Goal: Transaction & Acquisition: Purchase product/service

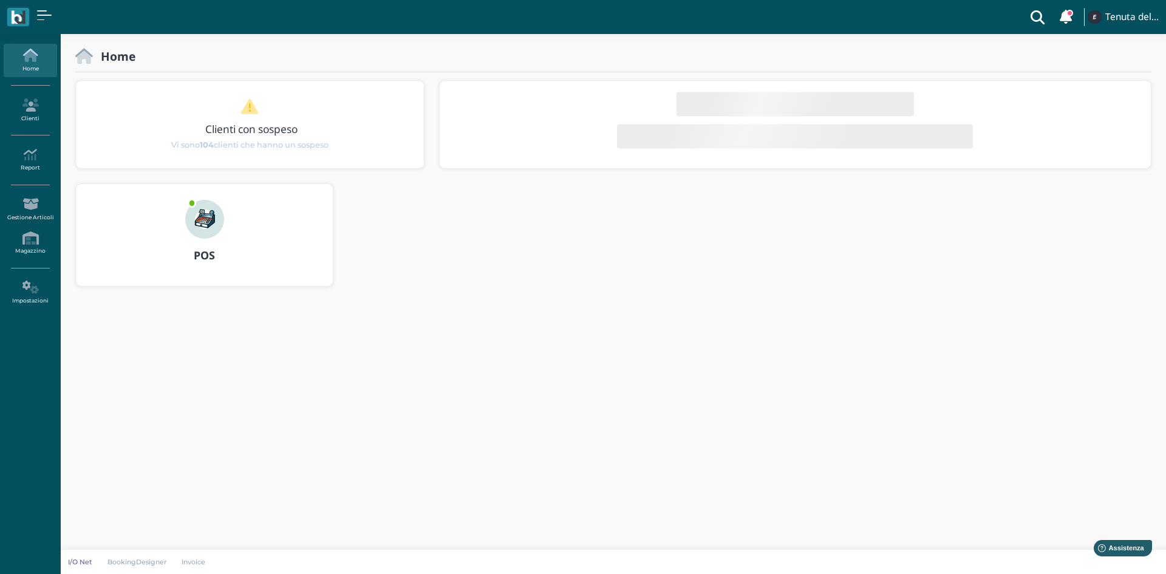
click at [198, 214] on img at bounding box center [204, 219] width 39 height 39
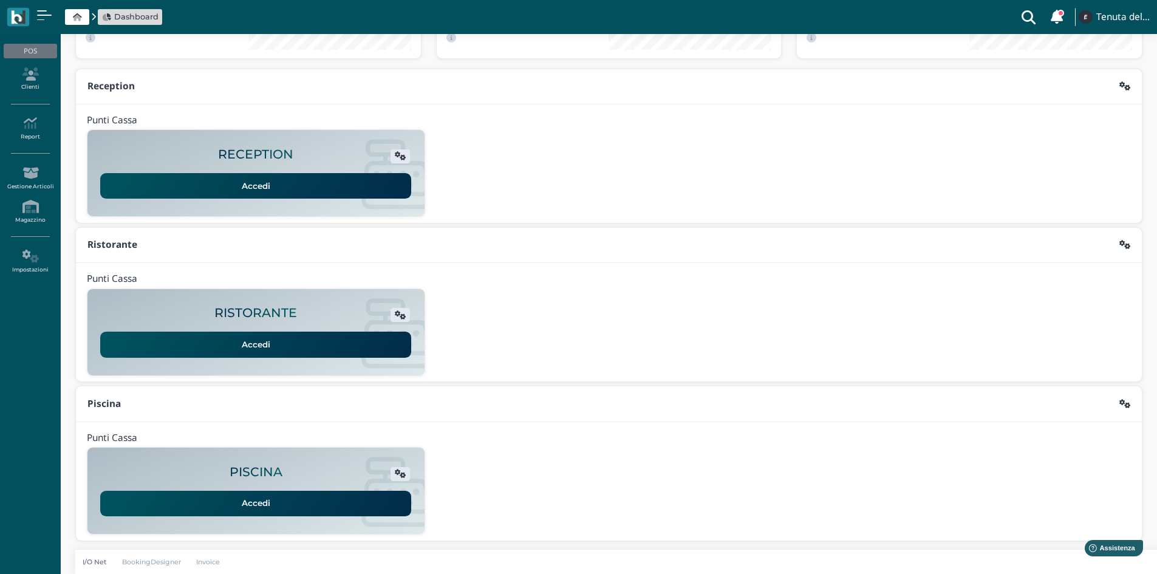
scroll to position [99, 0]
click at [211, 495] on link "Accedi" at bounding box center [255, 503] width 311 height 26
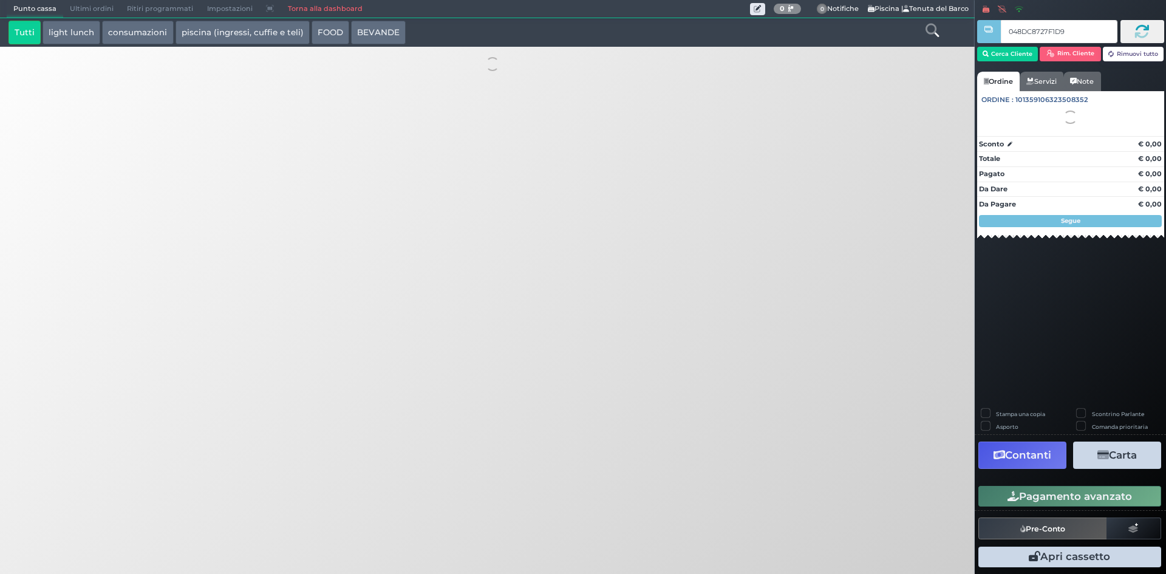
type input "048DC8727F1D90"
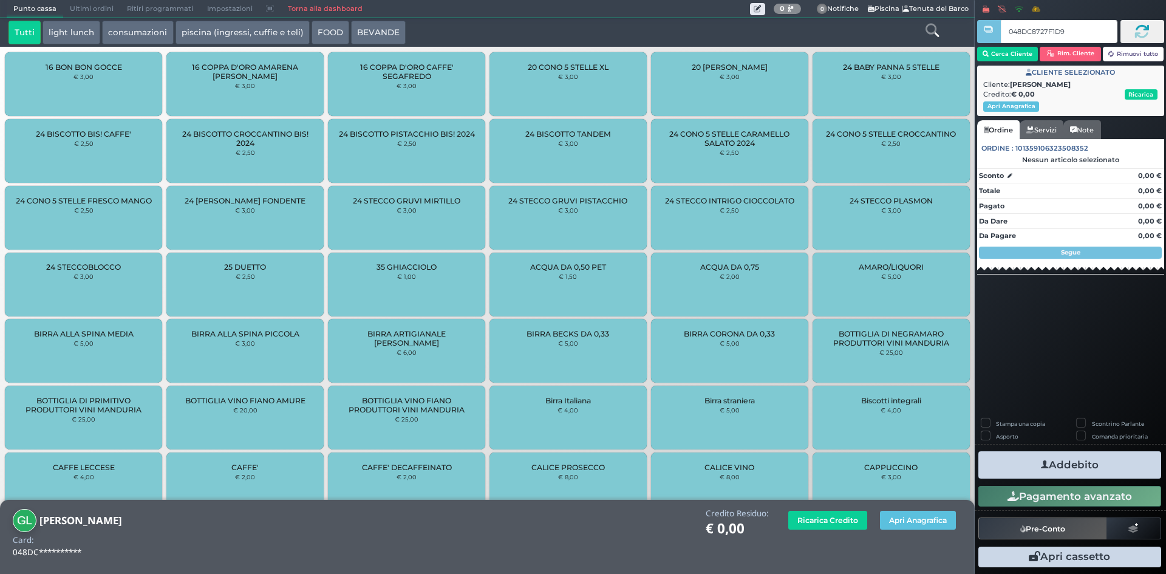
type input "048DC8727F1D90"
click at [916, 519] on button "Apri Anagrafica" at bounding box center [918, 520] width 76 height 19
click at [906, 522] on button "Apri Anagrafica" at bounding box center [918, 520] width 76 height 19
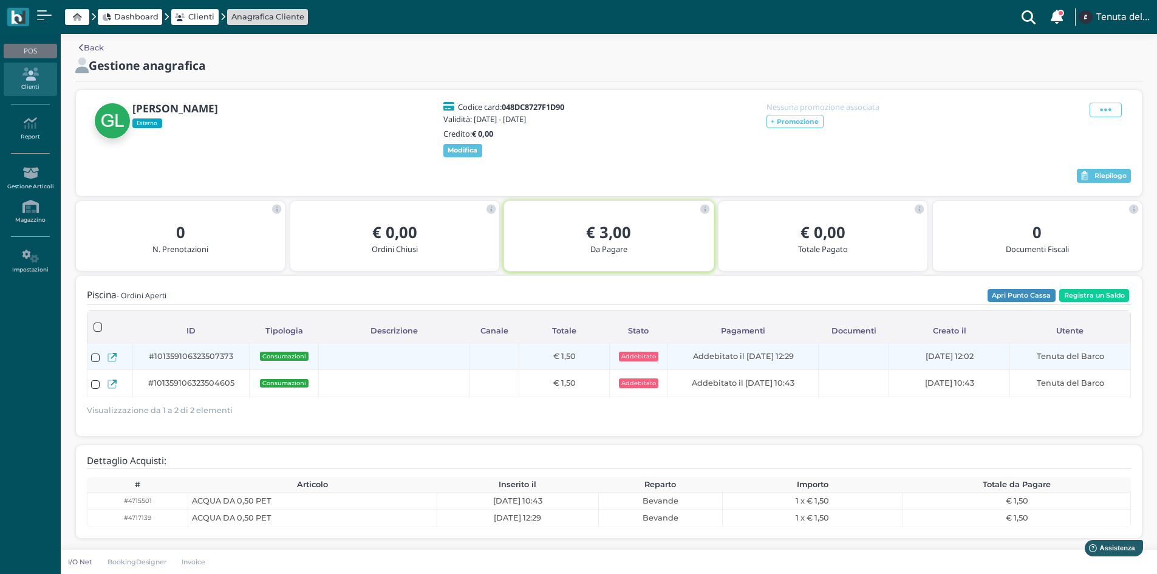
scroll to position [15, 0]
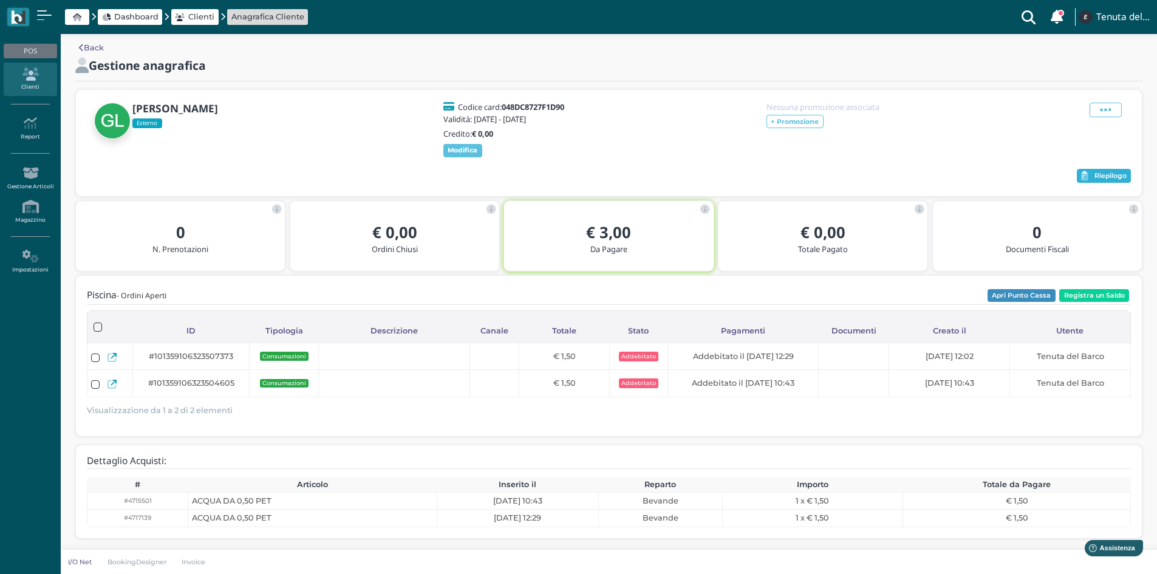
click at [1112, 173] on span "Riepilogo" at bounding box center [1111, 176] width 32 height 9
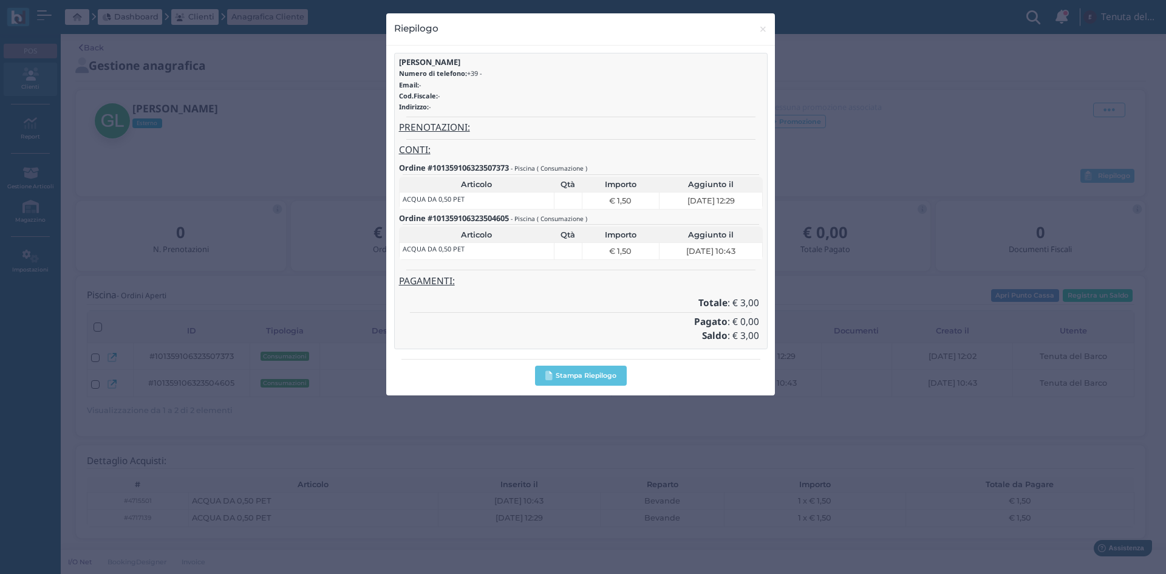
click at [1095, 251] on div "Riepilogo × close GIORGIA LEPERE Numero di telefono: +39 - Email: - Cod.Fiscale…" at bounding box center [583, 287] width 1166 height 574
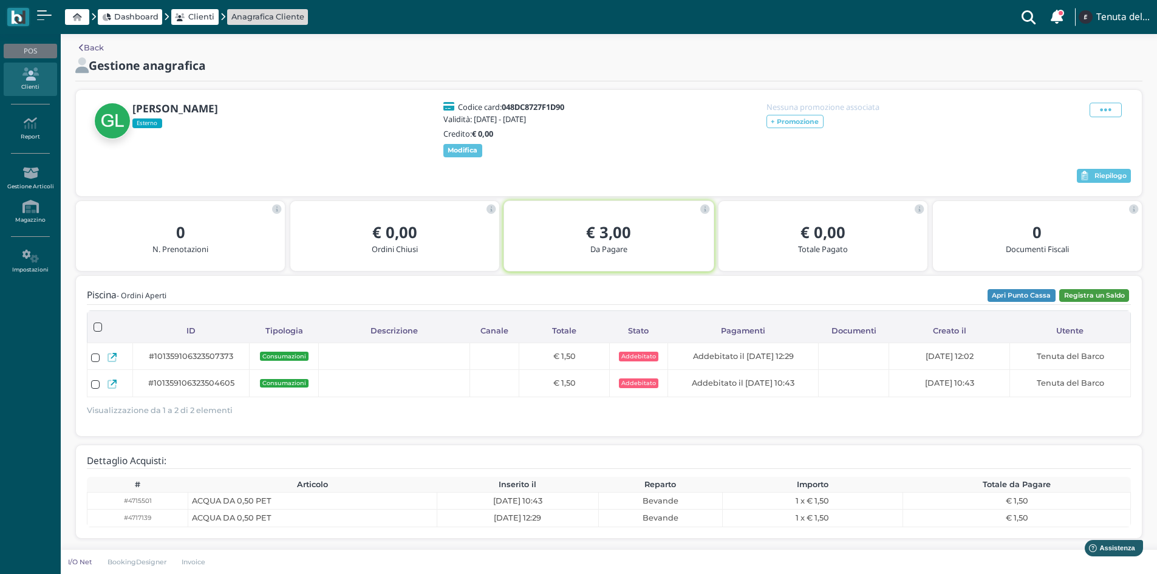
click at [1114, 296] on button "Registra un Saldo" at bounding box center [1094, 295] width 70 height 13
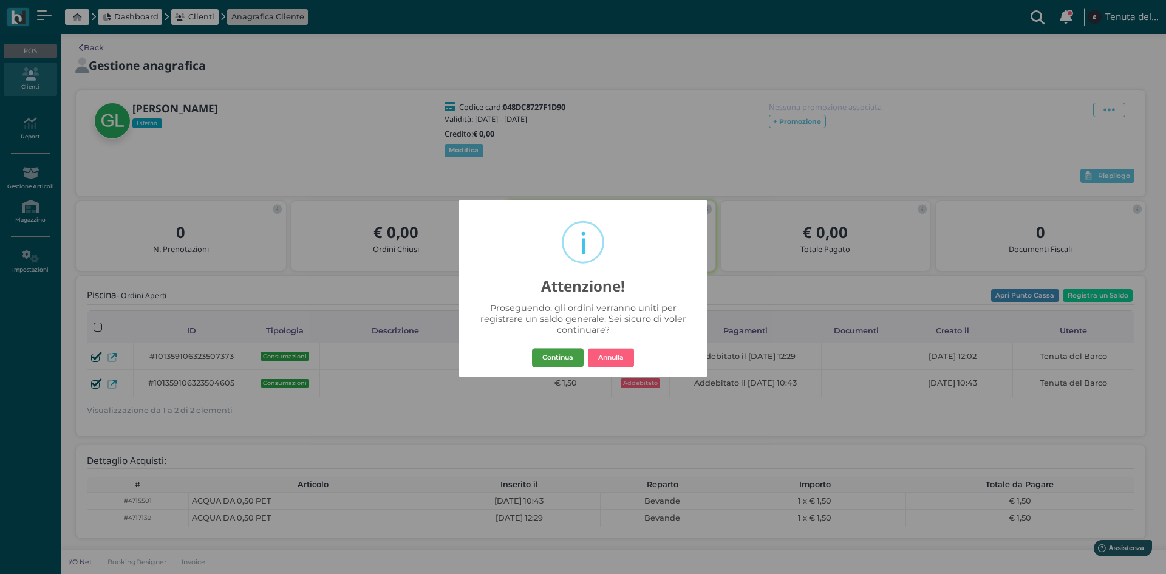
click at [549, 364] on button "Continua" at bounding box center [558, 357] width 52 height 19
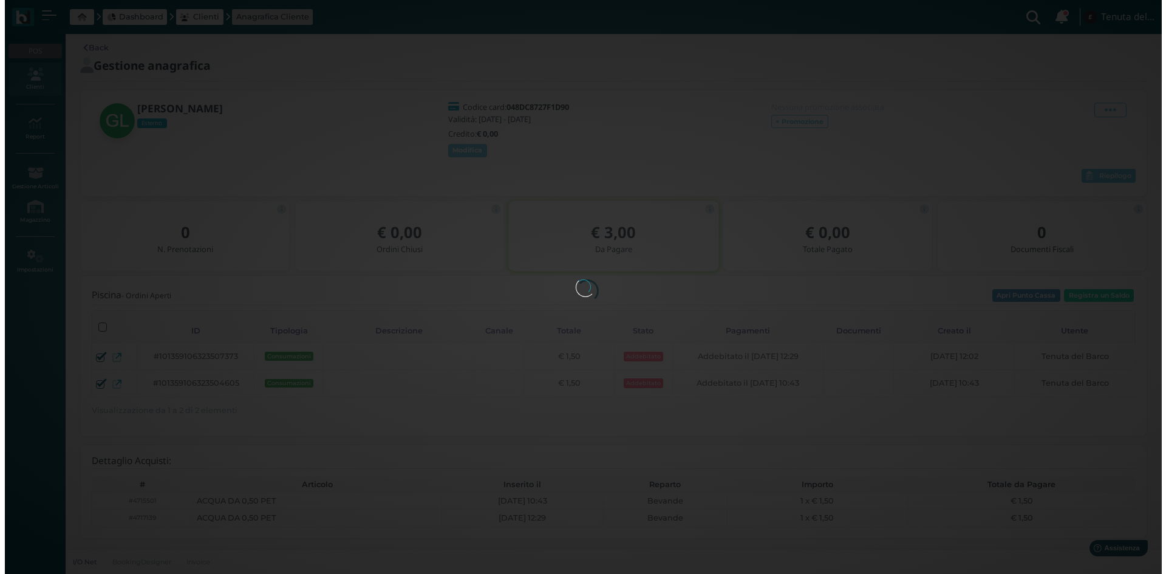
scroll to position [0, 0]
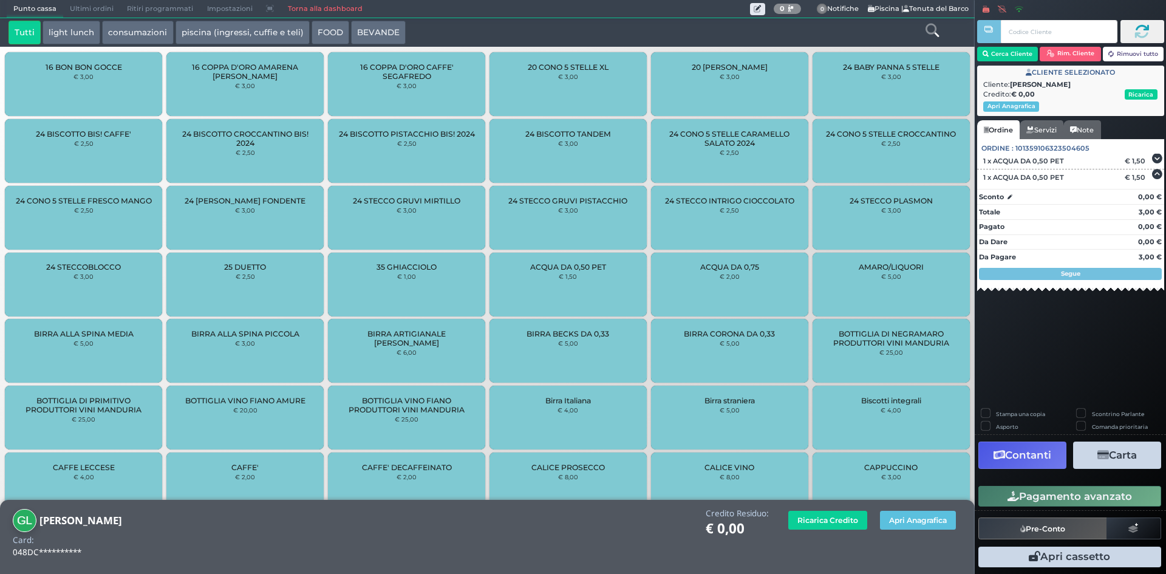
click at [1016, 461] on button "Contanti" at bounding box center [1023, 455] width 88 height 27
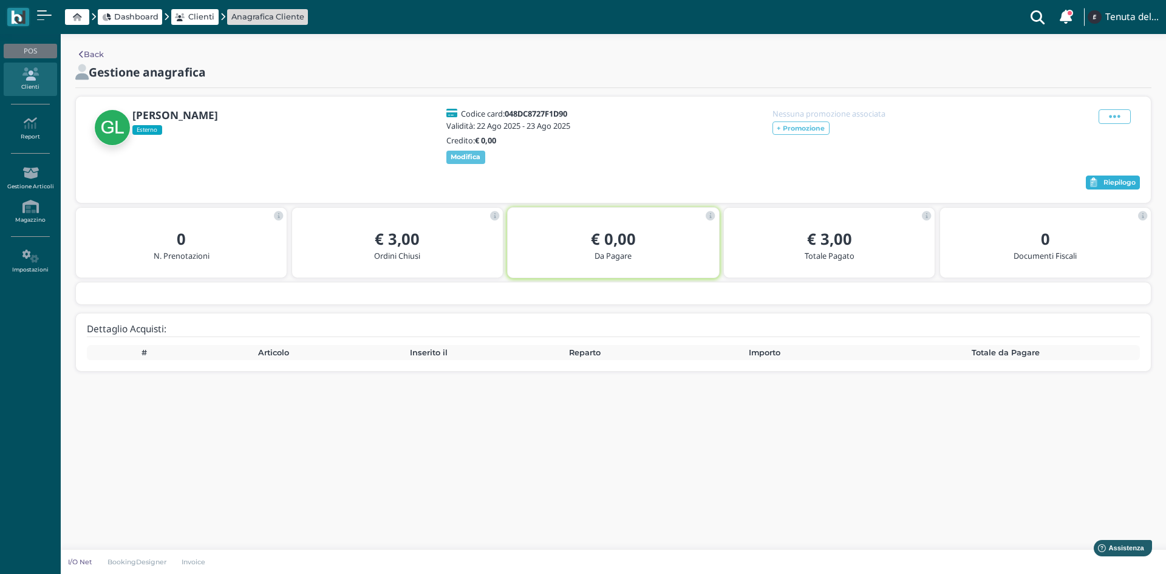
click at [1106, 187] on span "Riepilogo" at bounding box center [1120, 183] width 32 height 9
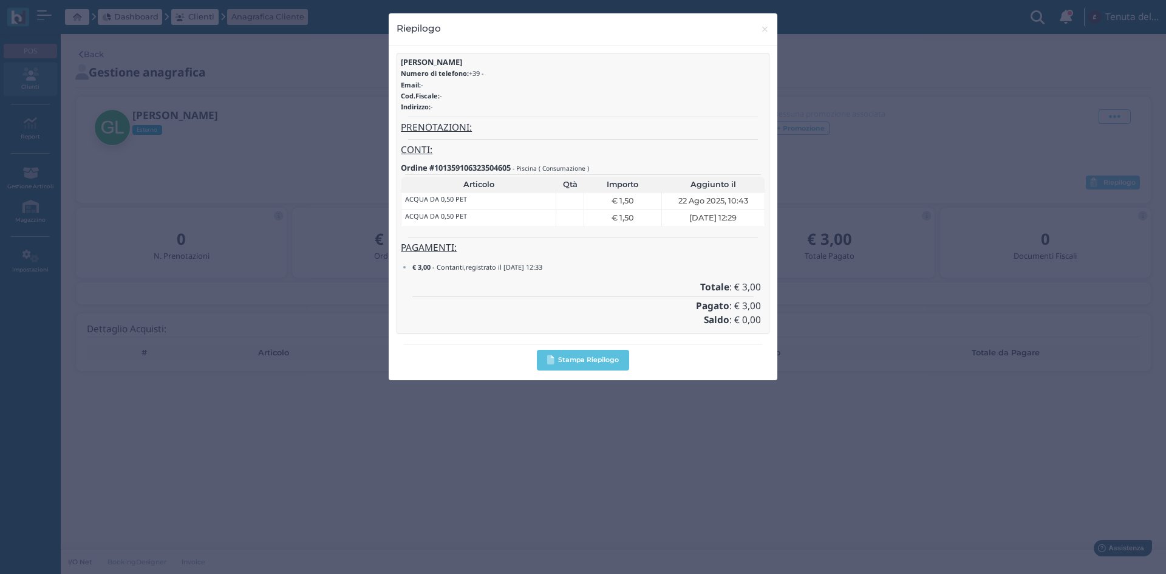
drag, startPoint x: 855, startPoint y: 289, endPoint x: 863, endPoint y: 283, distance: 10.5
click at [857, 287] on div "Riepilogo × close [PERSON_NAME] Numero di telefono: +39 - Email: - Cod.Fiscale:…" at bounding box center [583, 287] width 1166 height 574
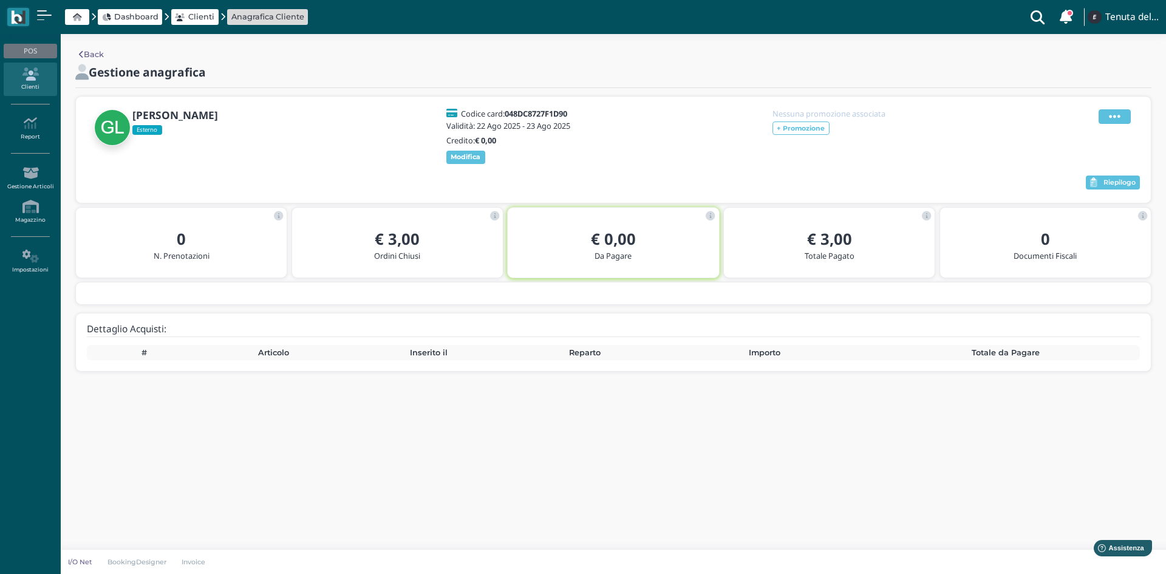
click at [1125, 120] on span at bounding box center [1115, 116] width 32 height 15
click at [1101, 182] on div "Elimina" at bounding box center [1084, 183] width 69 height 12
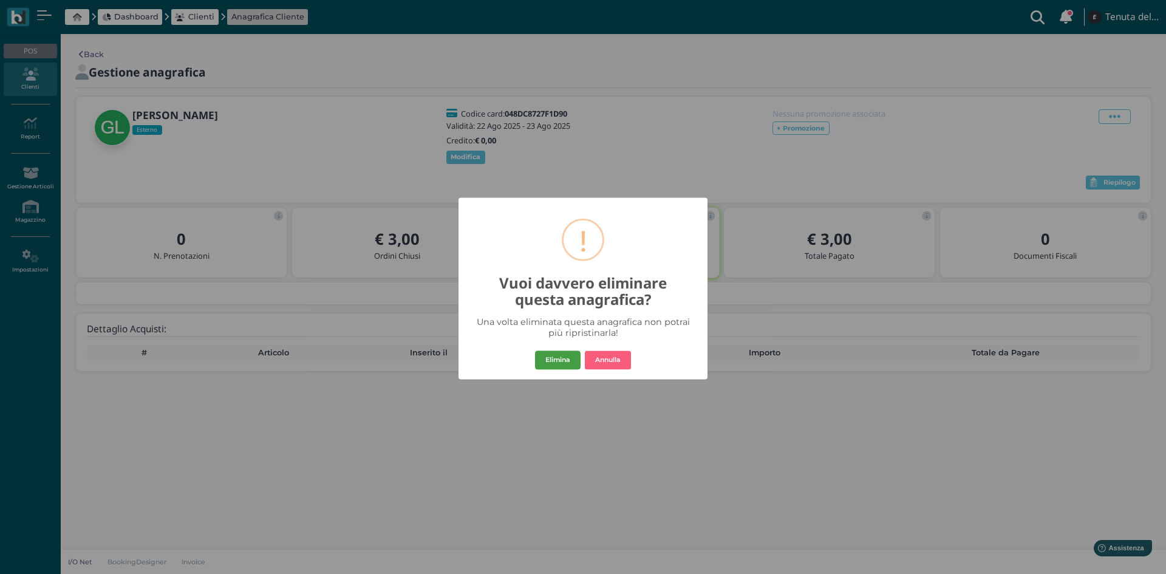
click at [561, 358] on button "Elimina" at bounding box center [558, 360] width 46 height 19
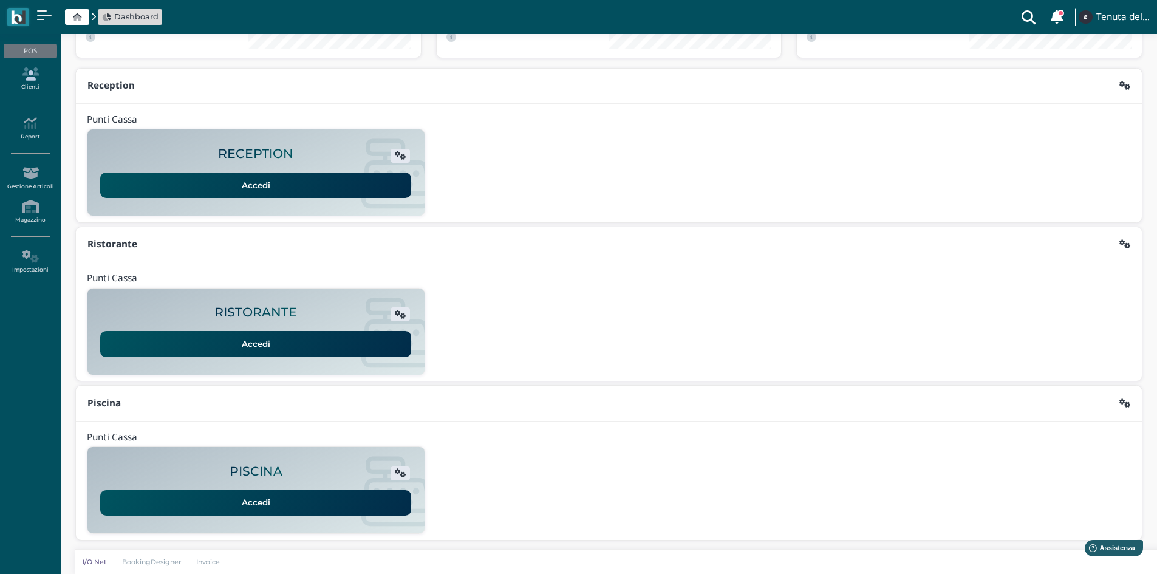
click at [29, 81] on link "Clienti" at bounding box center [30, 79] width 53 height 33
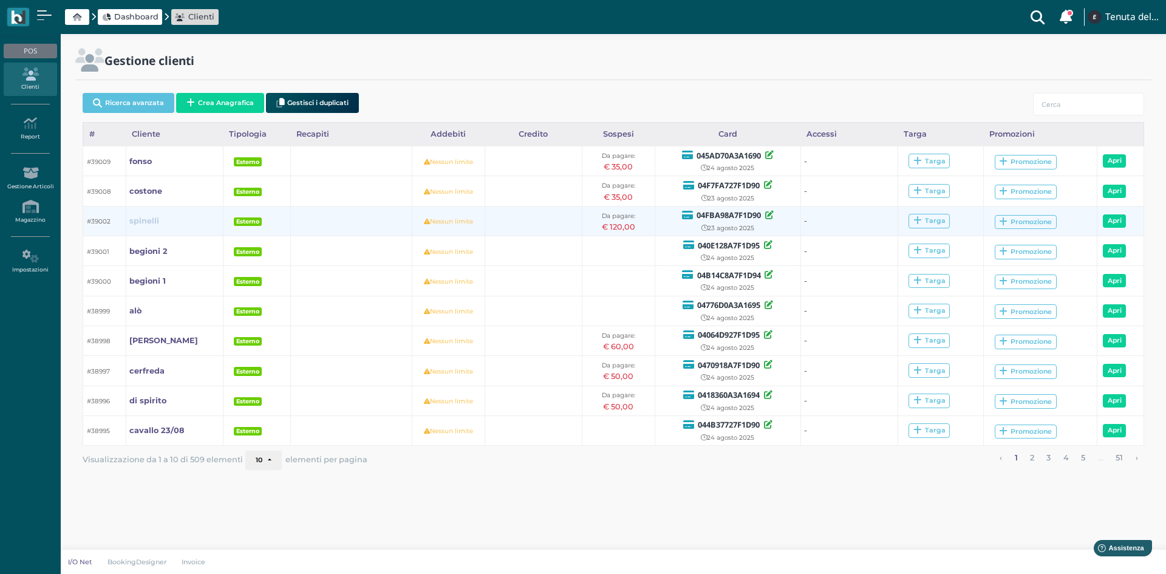
click at [147, 217] on b "spinelli" at bounding box center [144, 220] width 30 height 9
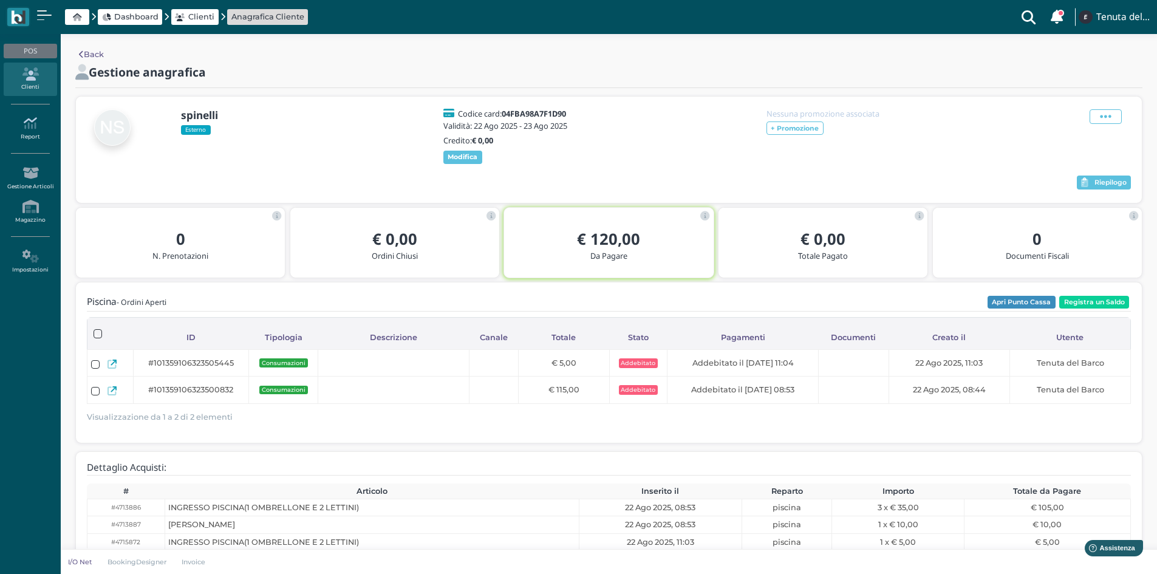
click at [24, 120] on icon at bounding box center [30, 123] width 53 height 13
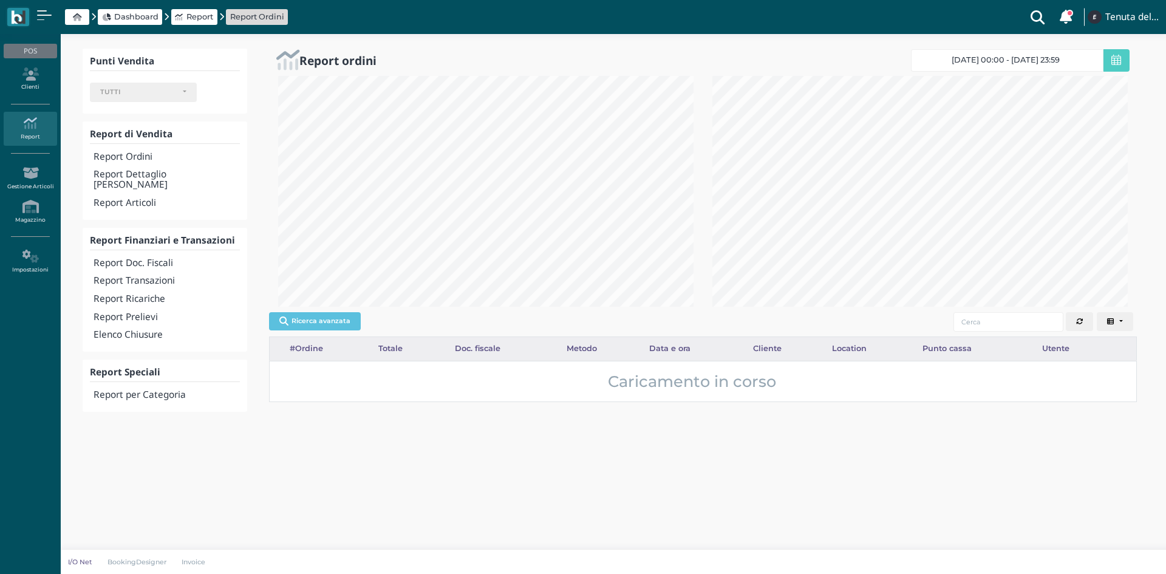
select select
click at [39, 83] on link "Clienti" at bounding box center [30, 79] width 53 height 33
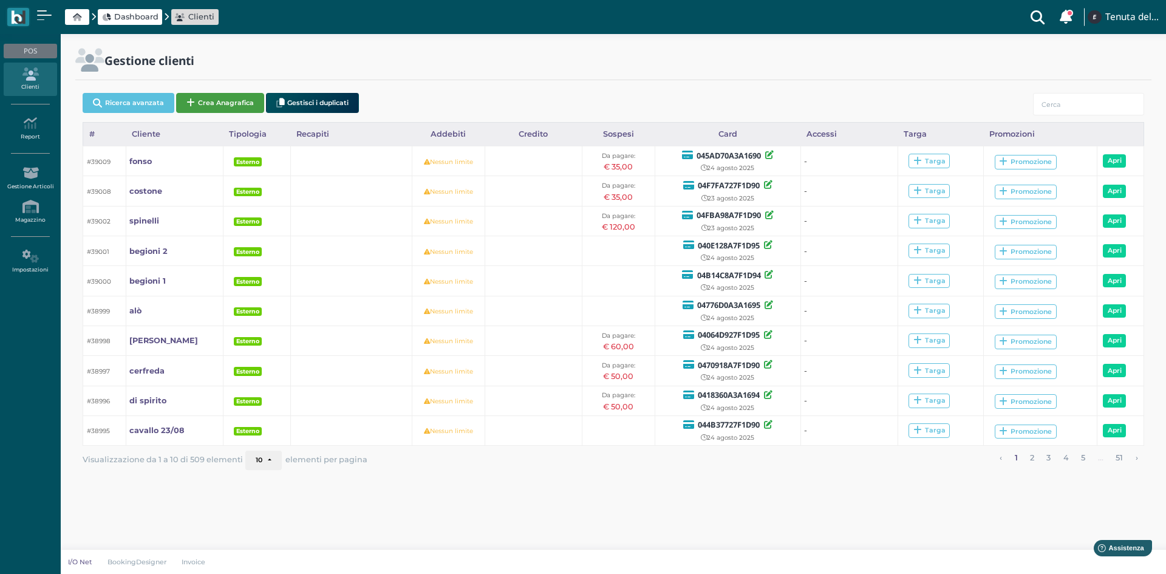
click at [222, 94] on button "Crea Anagrafica" at bounding box center [220, 103] width 88 height 20
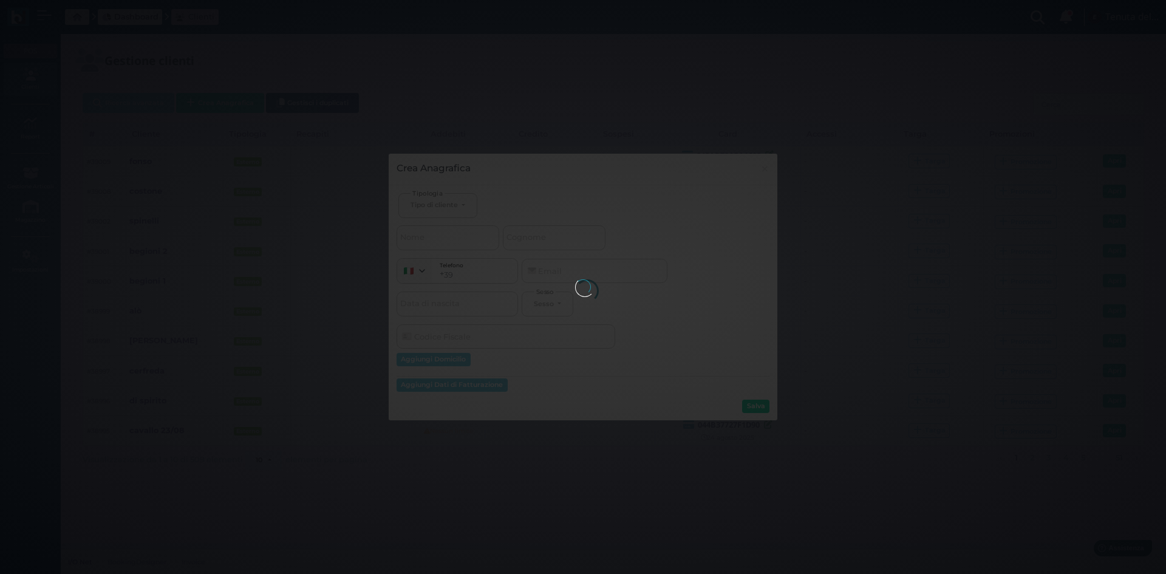
select select
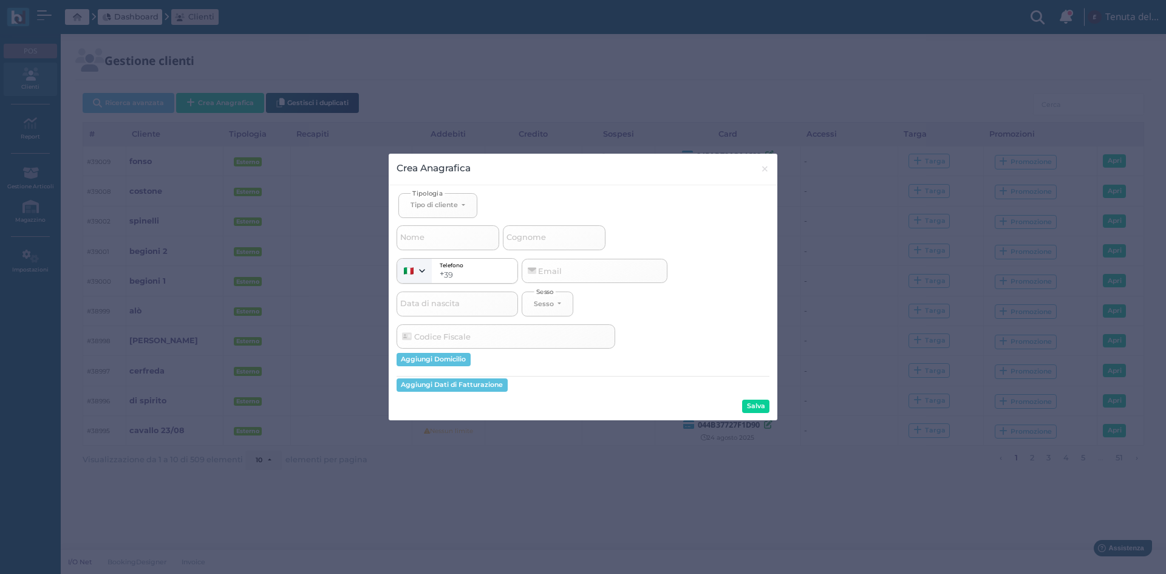
click at [176, 93] on button "Crea Anagrafica" at bounding box center [220, 103] width 88 height 20
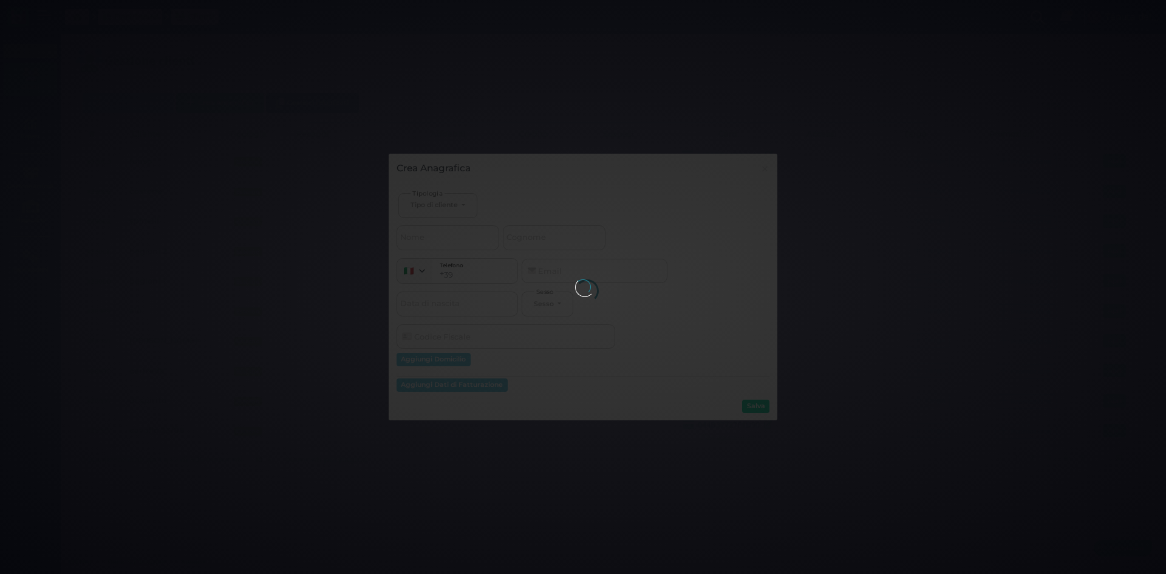
select select
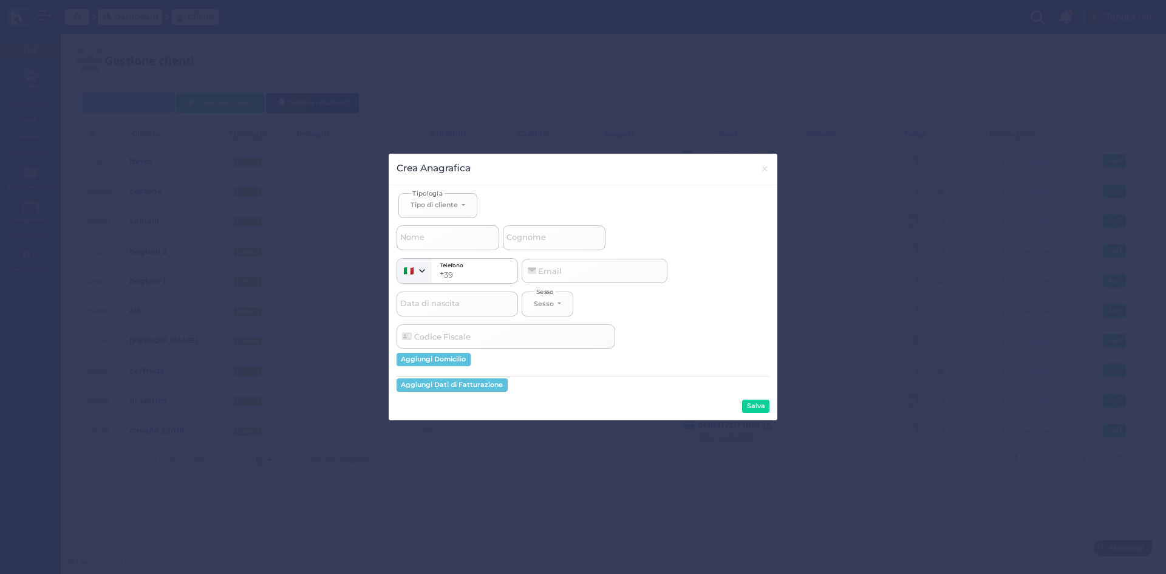
click at [535, 234] on span "Cognome" at bounding box center [526, 237] width 43 height 15
click at [535, 234] on input "Cognome" at bounding box center [554, 237] width 103 height 24
select select
type input "s"
select select
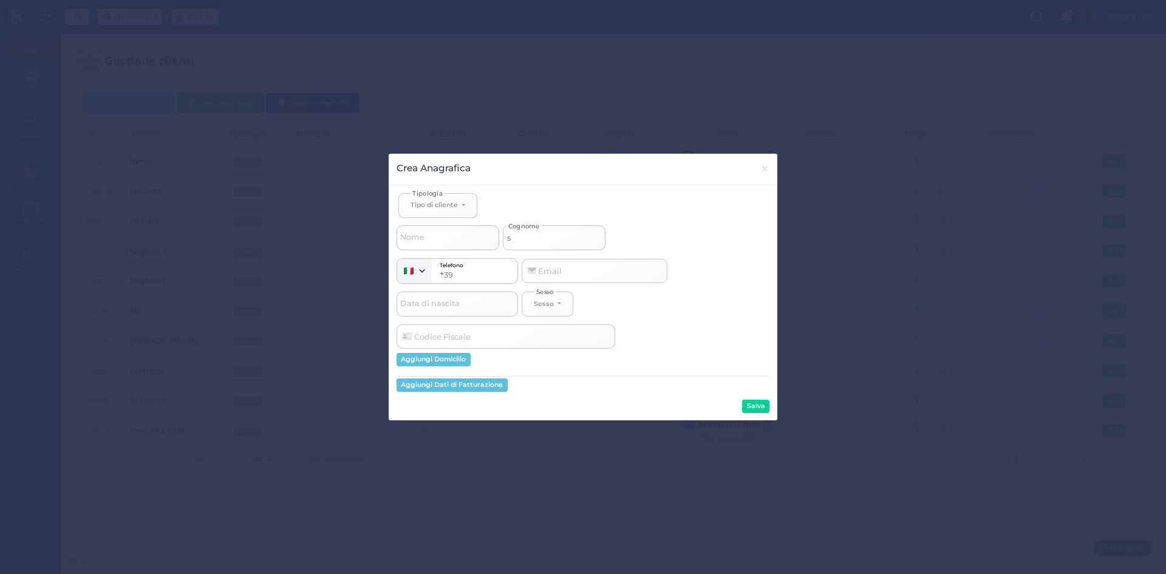
select select
type input "sp"
select select
type input "spi"
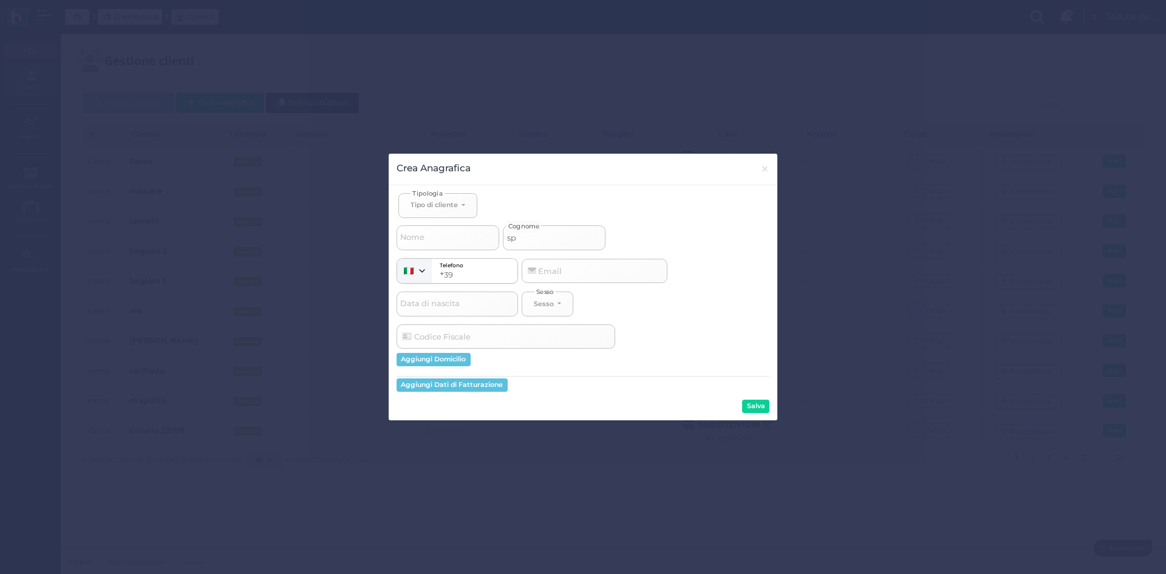
select select
type input "spin"
select select
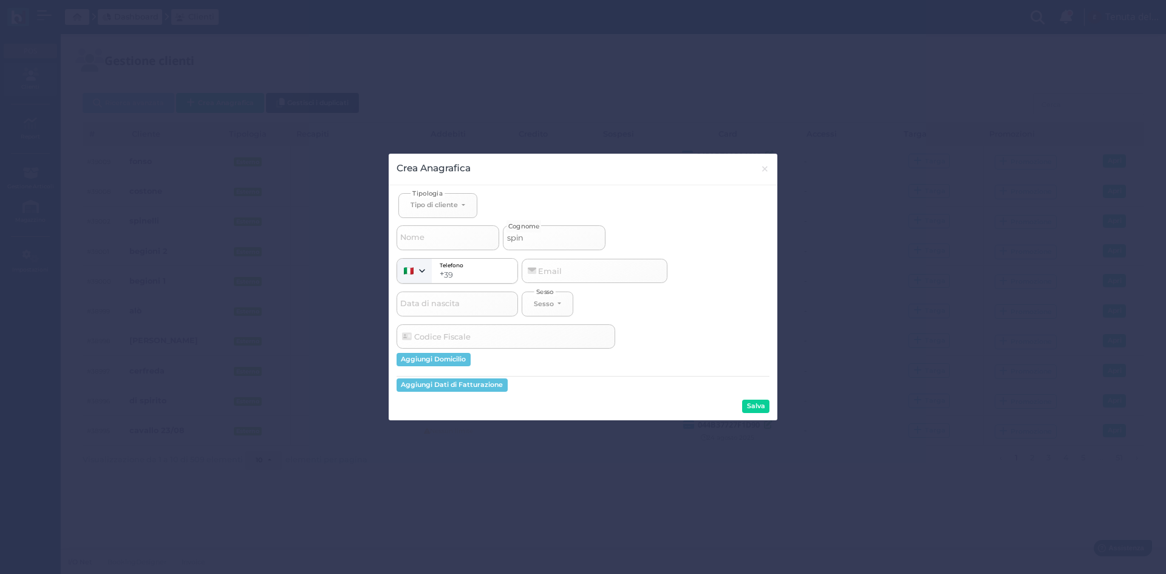
type input "spine"
select select
type input "spinel"
select select
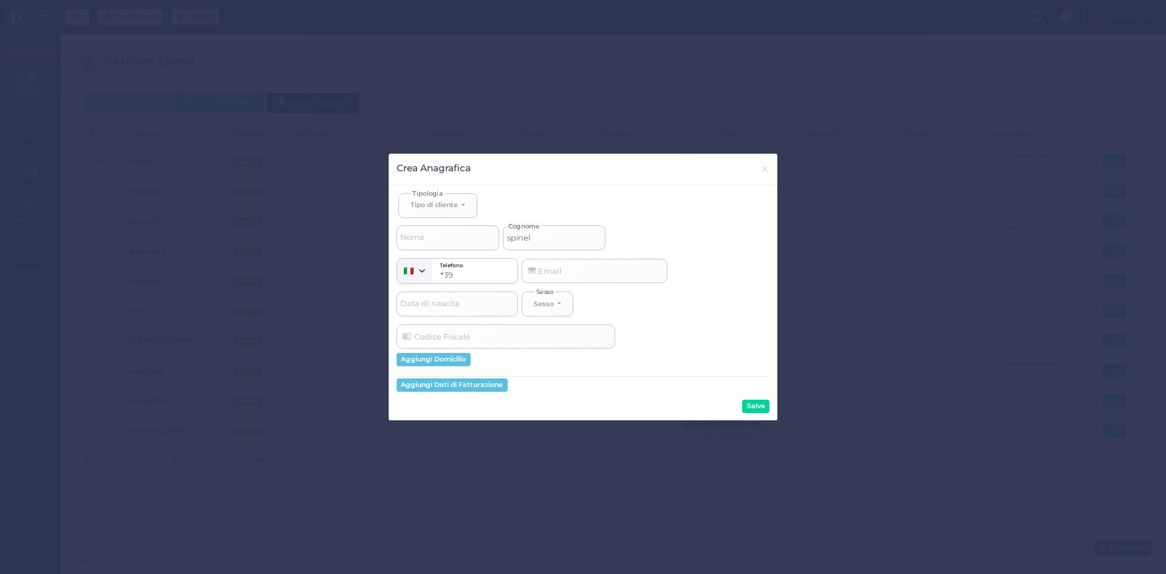
select select
type input "spinell"
select select
type input "spinelli"
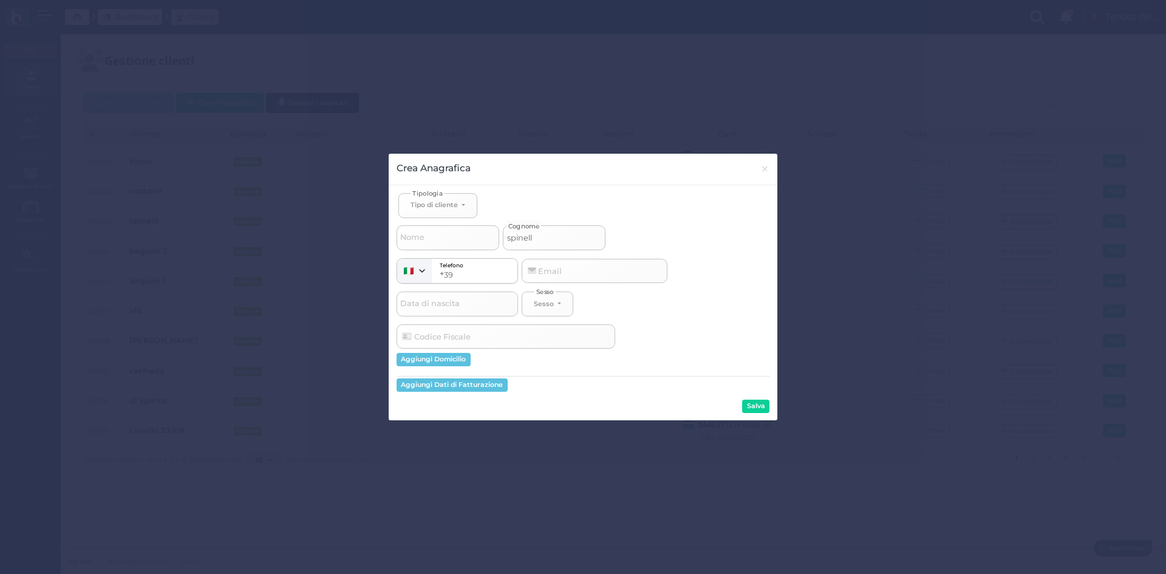
select select
type input "spinelli"
select select
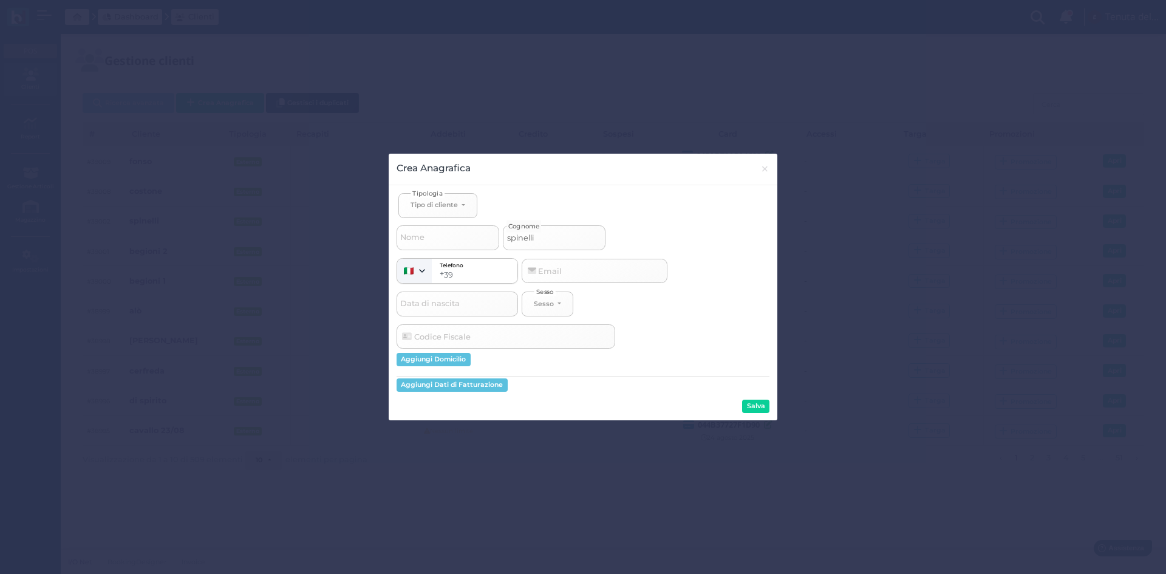
type input "spinelli p"
select select
type input "spinelli pa"
select select
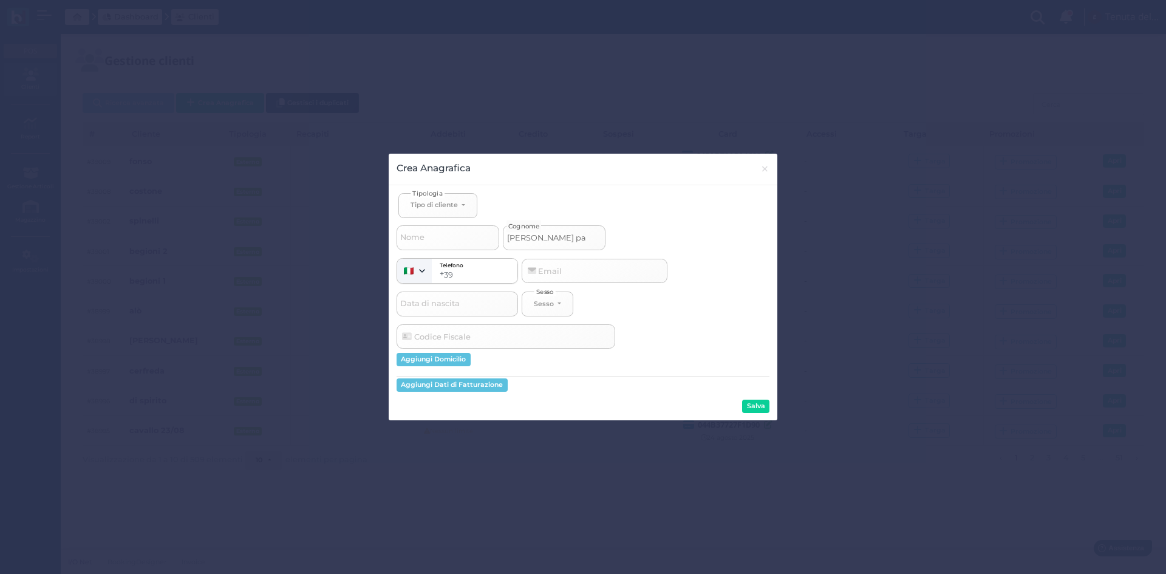
select select
type input "spinelli pao"
select select
type input "spinelli paol"
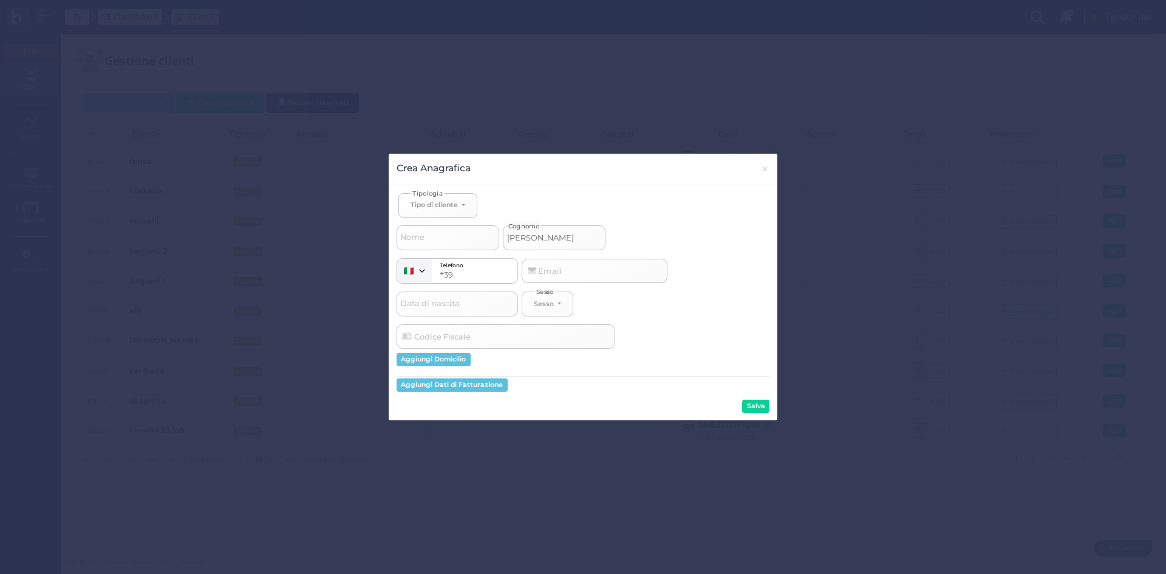
select select
type input "spinelli paolo"
select select
type input "spinelli paolo"
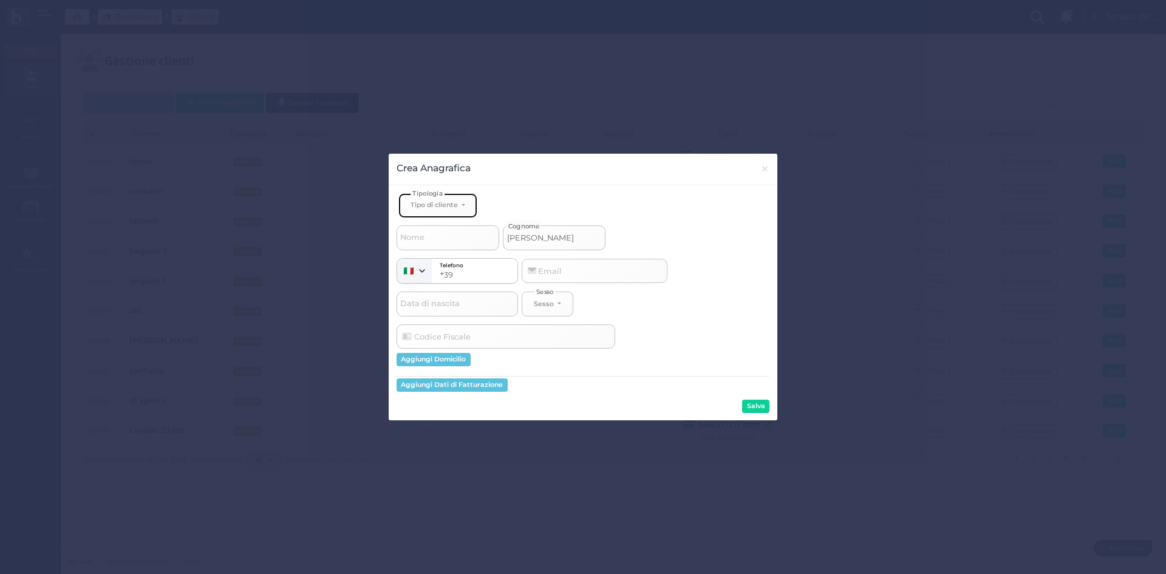
click at [434, 205] on div "Tipo di cliente" at bounding box center [434, 204] width 47 height 9
click at [427, 243] on span "Esterno" at bounding box center [426, 246] width 30 height 10
select select "[object Object]"
select select
click at [748, 402] on button "Salva" at bounding box center [755, 406] width 27 height 13
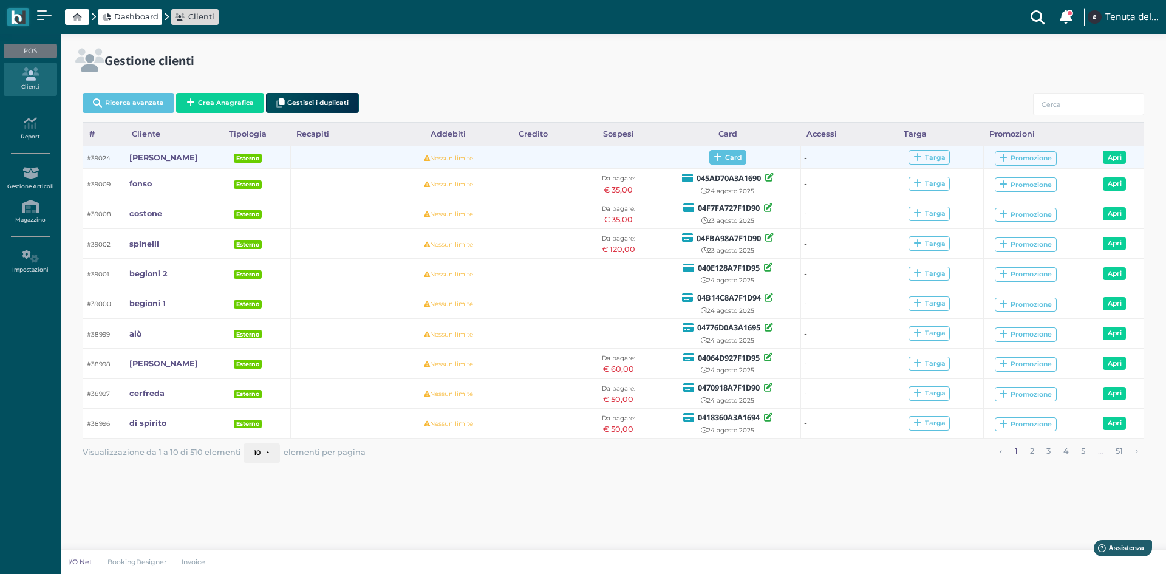
click at [735, 151] on span "Card" at bounding box center [728, 157] width 37 height 15
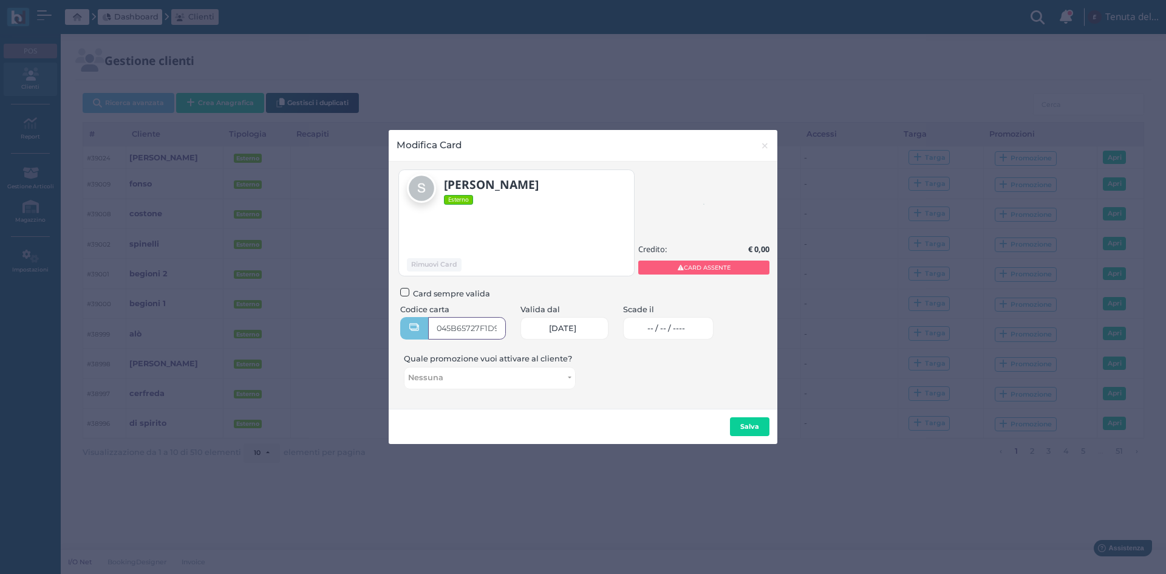
type input "045B65727F1D90"
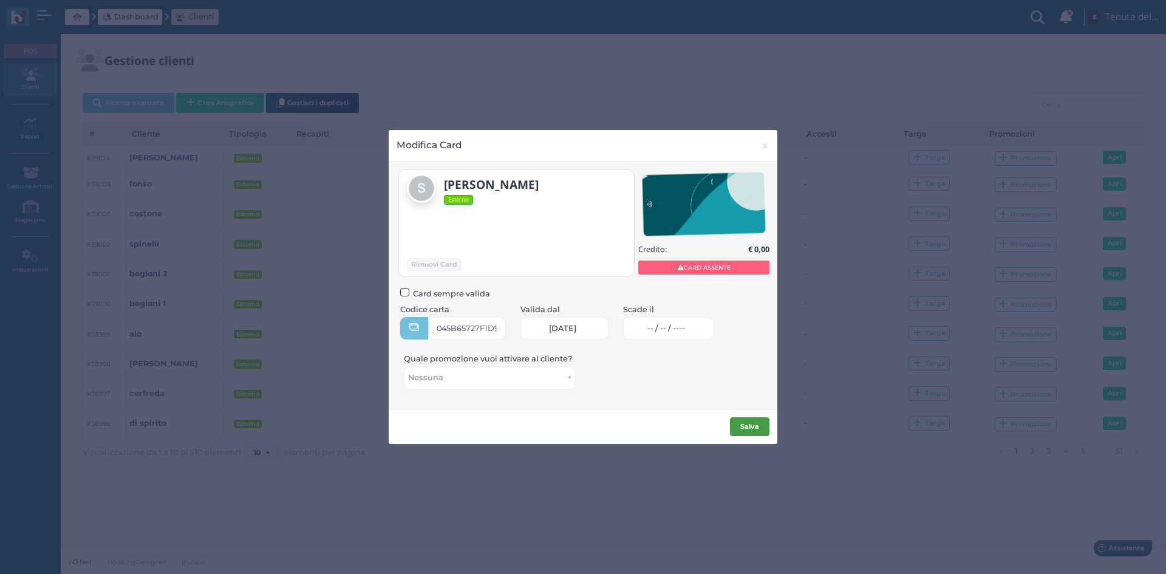
click at [745, 422] on b "Salva" at bounding box center [750, 426] width 19 height 9
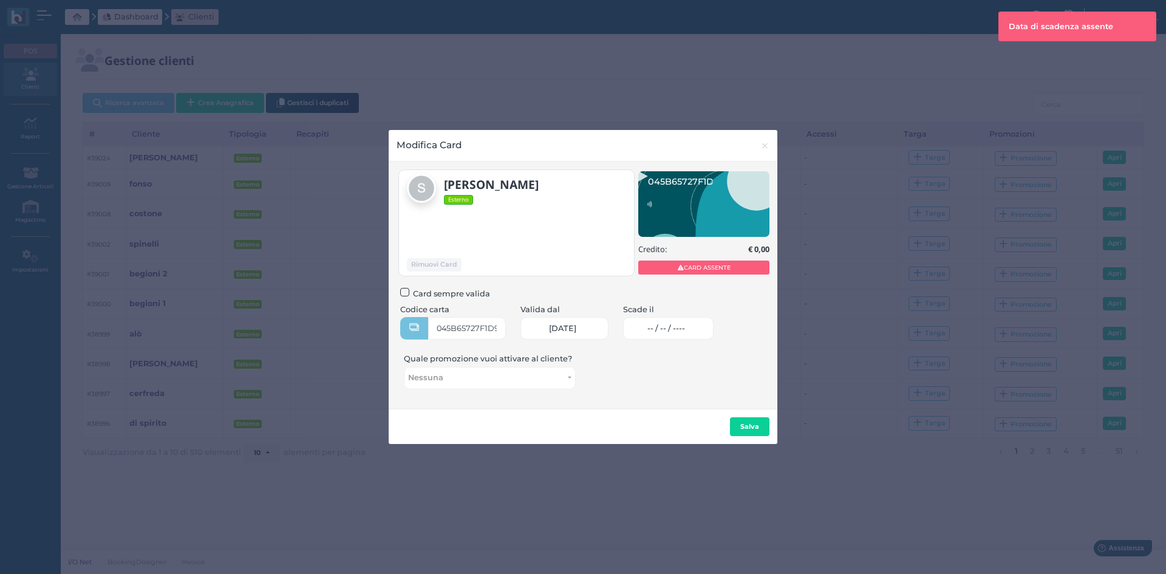
click at [685, 330] on span "-- / -- / ----" at bounding box center [667, 329] width 38 height 10
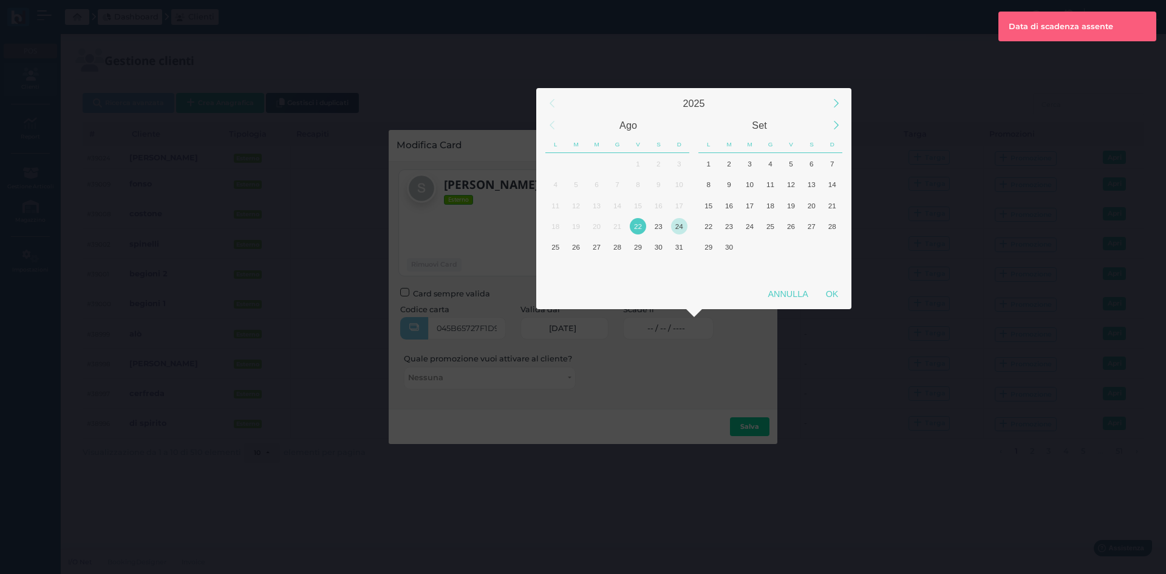
click at [685, 229] on div "24" at bounding box center [679, 226] width 16 height 16
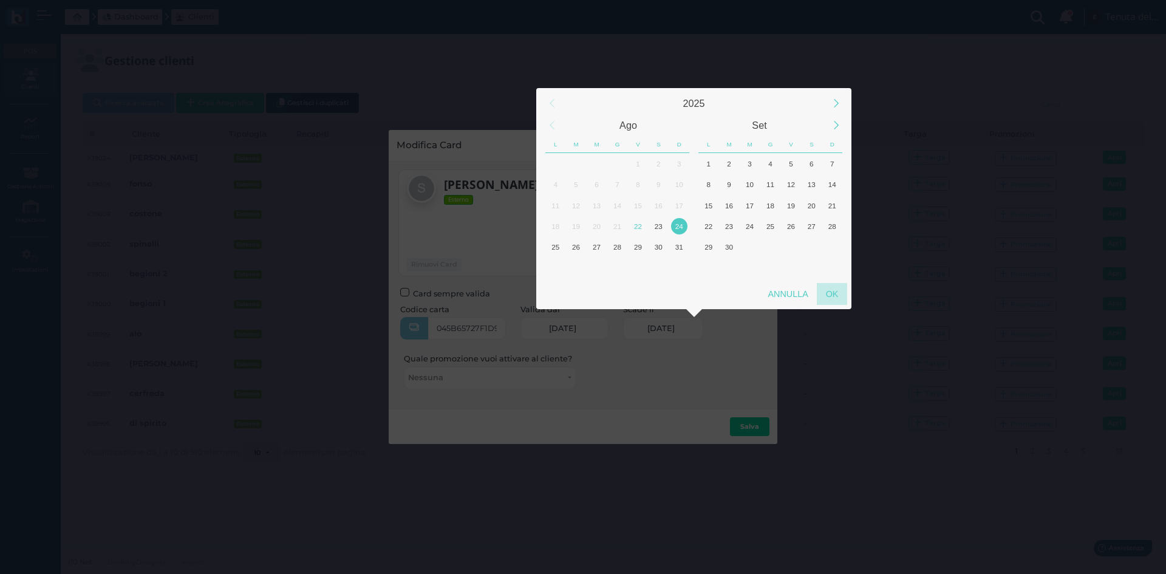
click at [839, 295] on div "OK" at bounding box center [832, 294] width 30 height 22
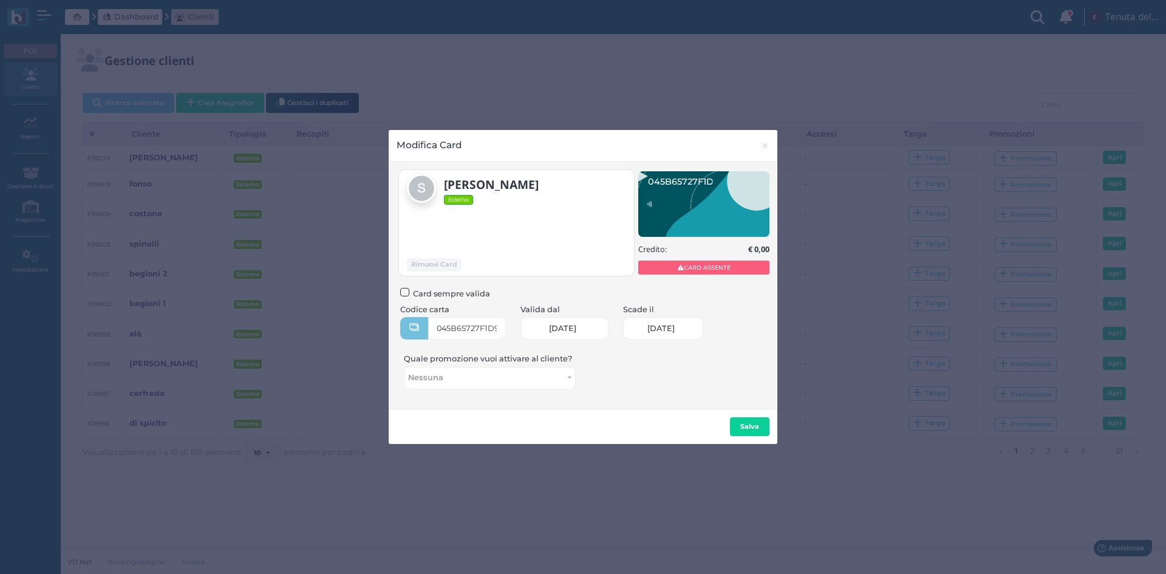
scroll to position [0, 53]
click at [675, 326] on span "24/08/2025" at bounding box center [661, 329] width 27 height 10
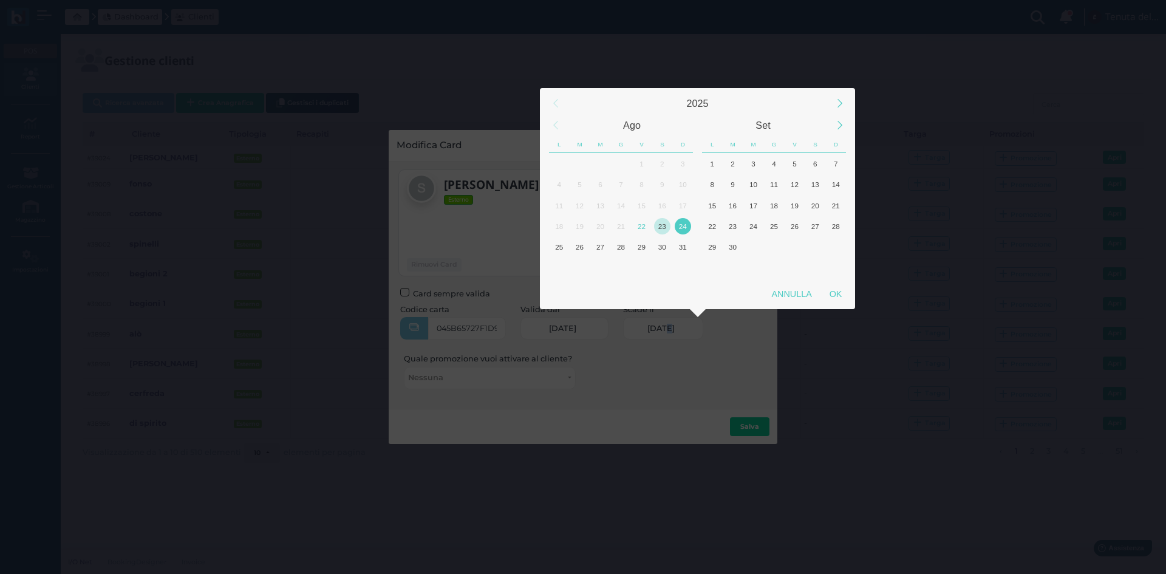
click at [668, 224] on div "23" at bounding box center [662, 226] width 16 height 16
click at [844, 293] on div "OK" at bounding box center [836, 294] width 30 height 22
type input "23/08/2025"
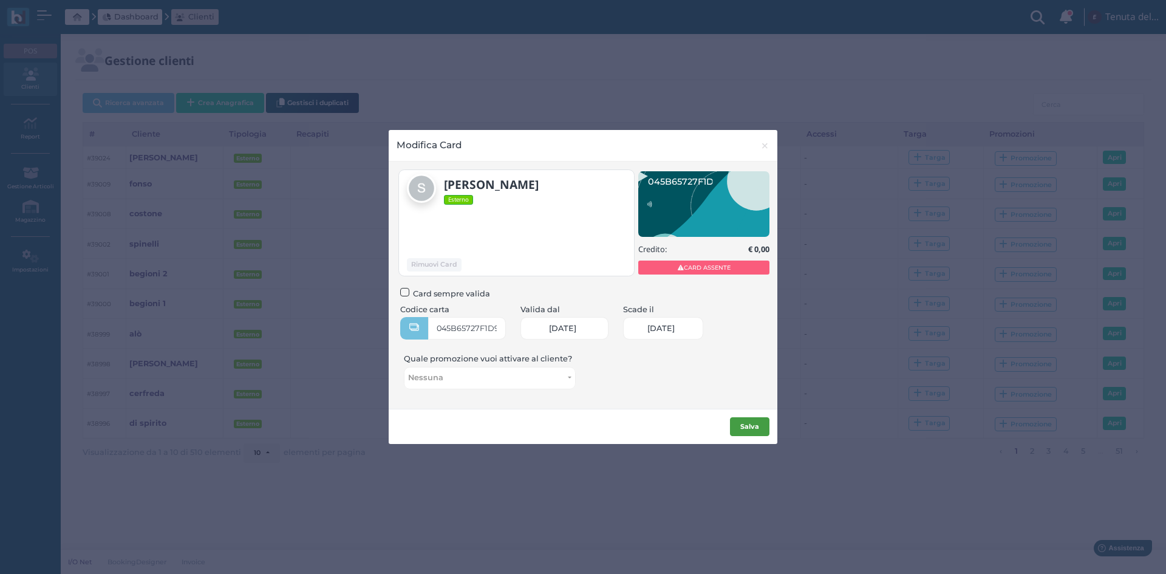
scroll to position [0, 52]
click at [756, 430] on b "Salva" at bounding box center [750, 426] width 19 height 9
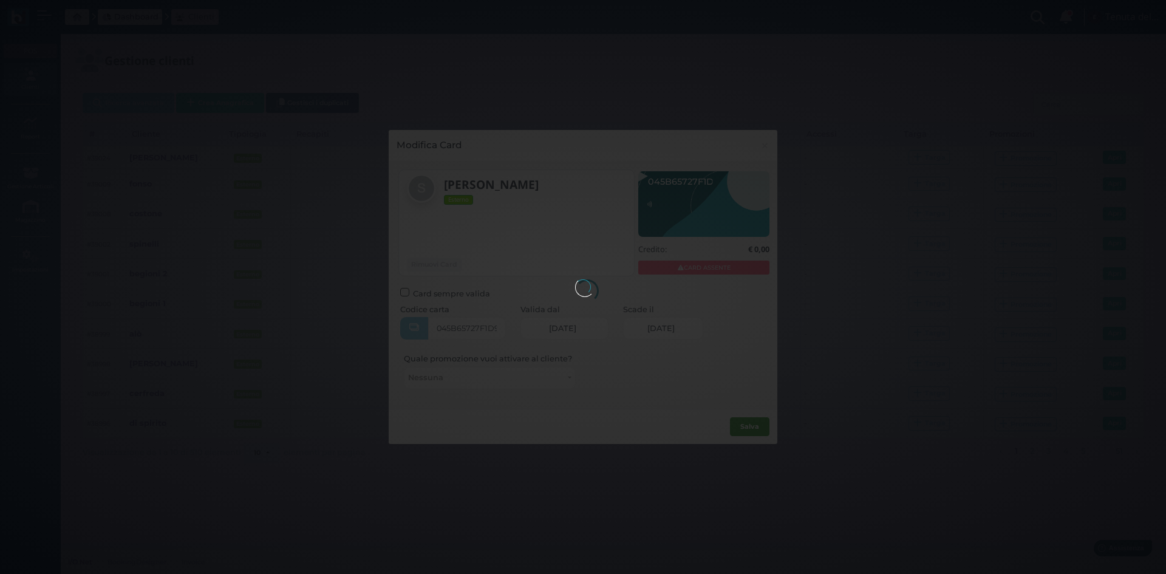
scroll to position [0, 0]
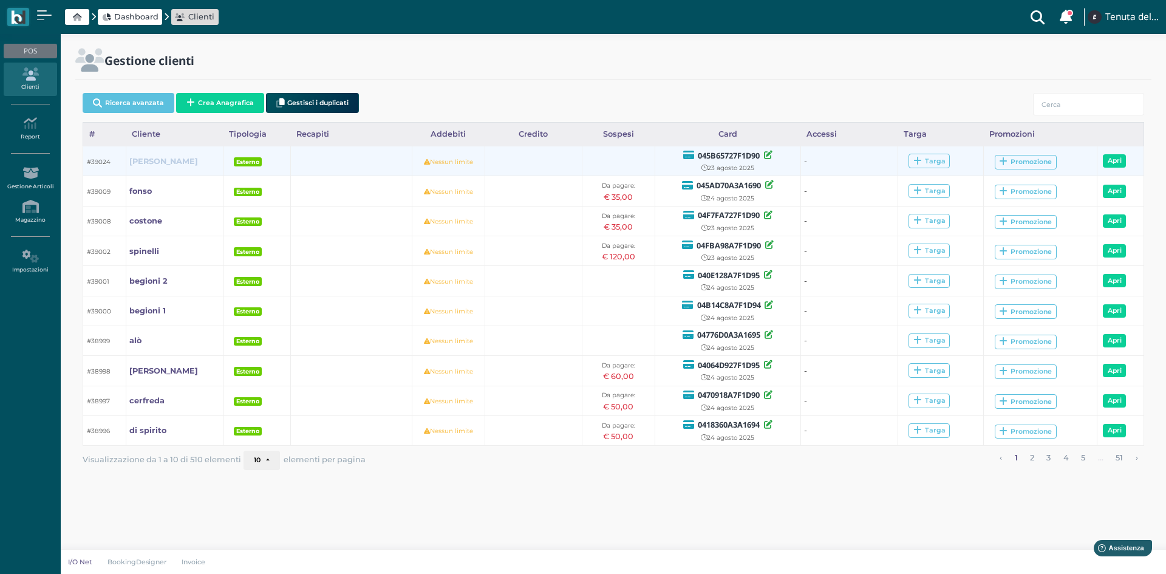
click at [175, 163] on b "[PERSON_NAME]" at bounding box center [163, 161] width 69 height 9
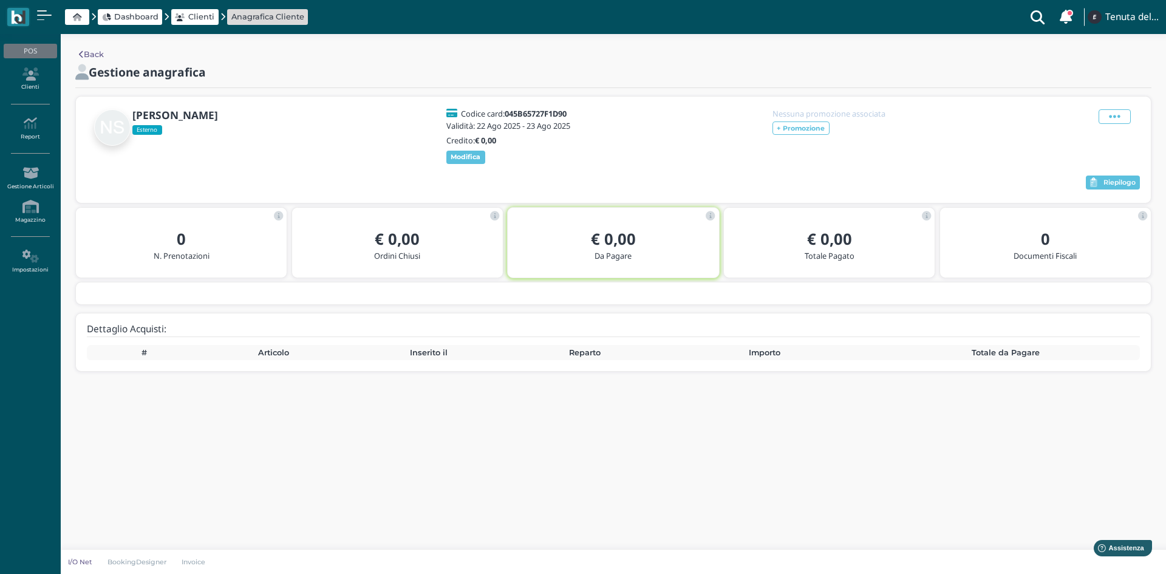
click at [1115, 108] on div "[PERSON_NAME] Codice card: 045B65727F1D90 Validità: [DATE] - [DATE] Credito: € …" at bounding box center [613, 137] width 1053 height 58
click at [50, 86] on link "Clienti" at bounding box center [30, 79] width 53 height 33
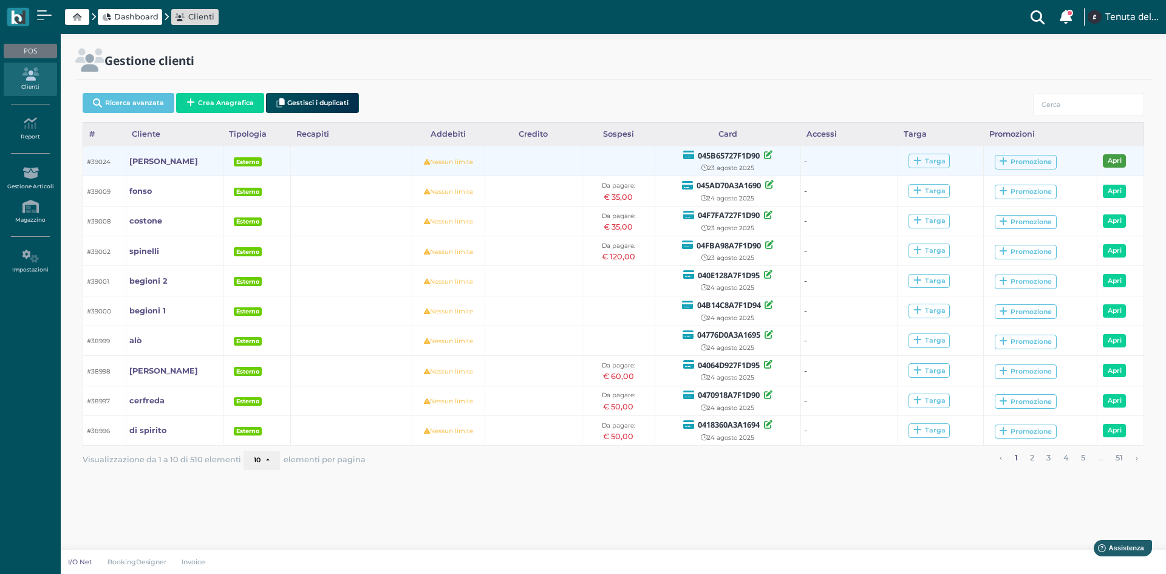
click at [1123, 156] on link "Apri" at bounding box center [1114, 160] width 23 height 13
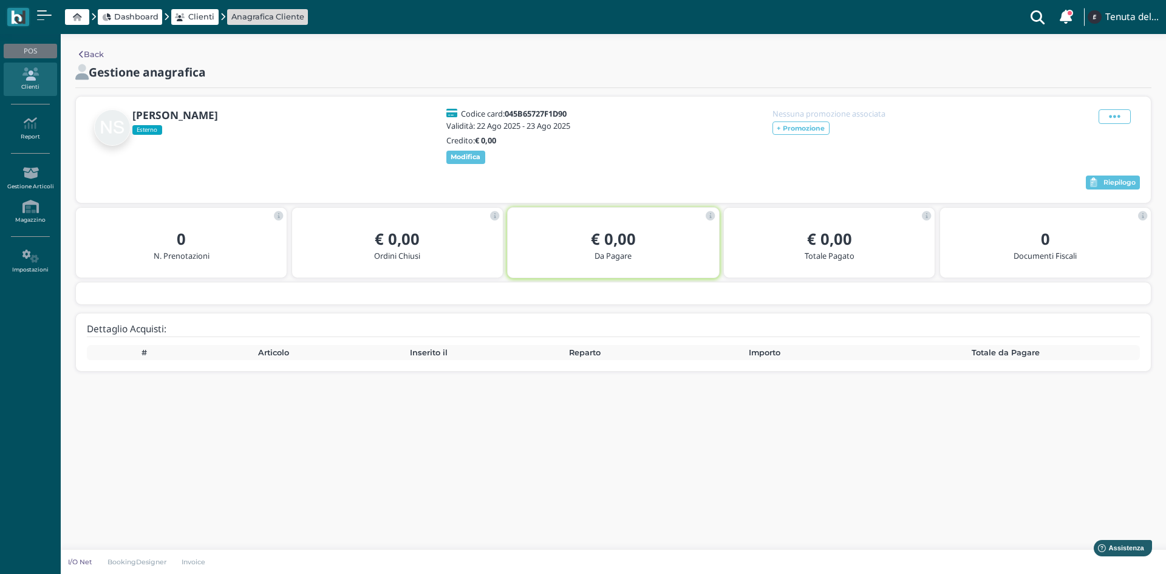
click at [689, 259] on div "€ 0,00 Da Pagare" at bounding box center [613, 245] width 191 height 35
drag, startPoint x: 572, startPoint y: 111, endPoint x: 507, endPoint y: 109, distance: 65.0
click at [507, 109] on div "spinelli paolo Esterno Codice card: 045B65727F1D90 Validità: 22 Ago 2025 - 23 A…" at bounding box center [613, 137] width 1053 height 58
copy h5 "045B65727F1D90"
click at [125, 17] on span "Dashboard" at bounding box center [136, 17] width 44 height 12
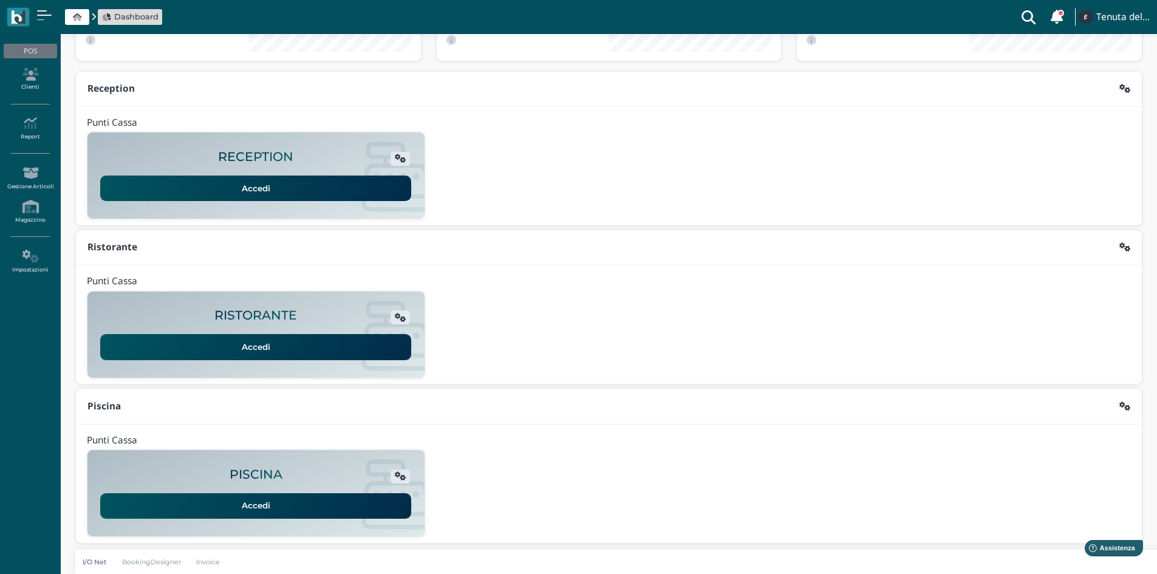
scroll to position [99, 0]
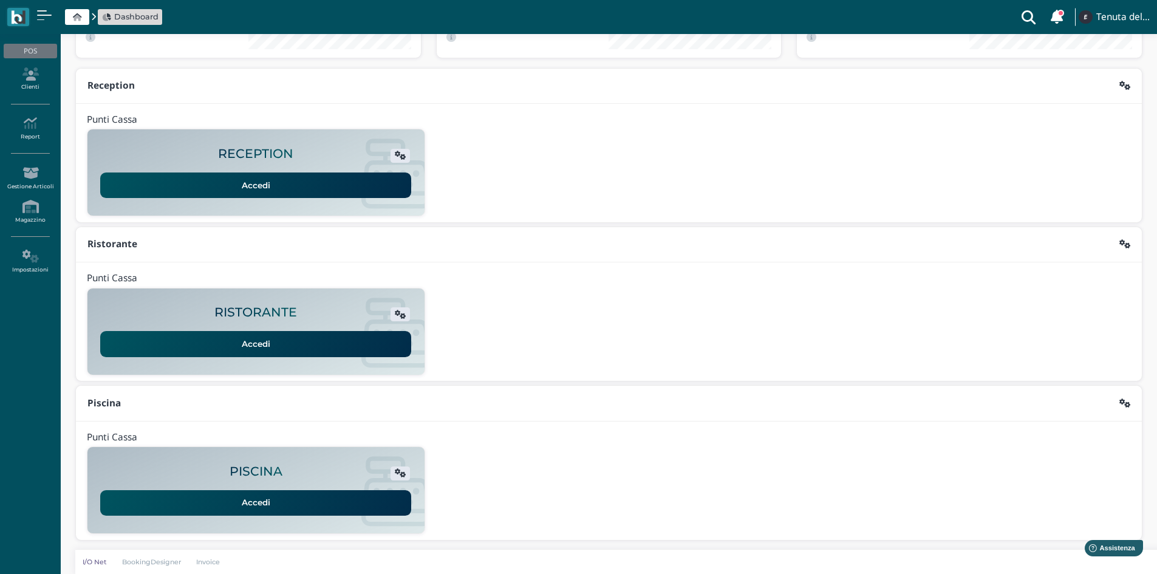
click at [212, 496] on link "Accedi" at bounding box center [255, 503] width 311 height 26
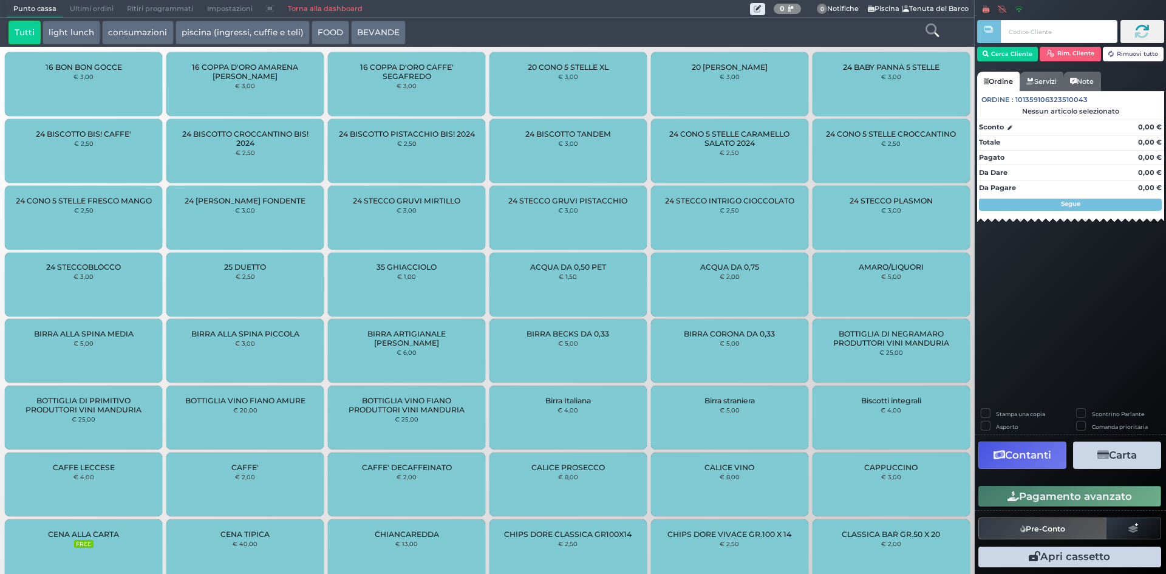
click at [1011, 29] on input "text" at bounding box center [1059, 31] width 116 height 23
type input "045B65727F1D90"
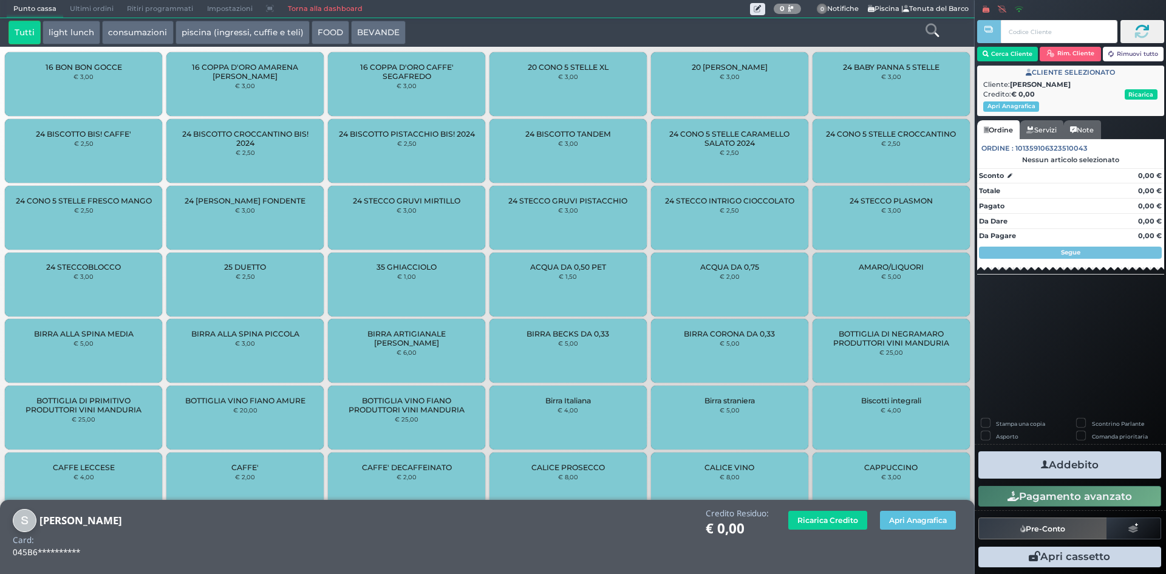
click at [212, 30] on button "piscina (ingressi, cuffie e teli)" at bounding box center [243, 33] width 134 height 24
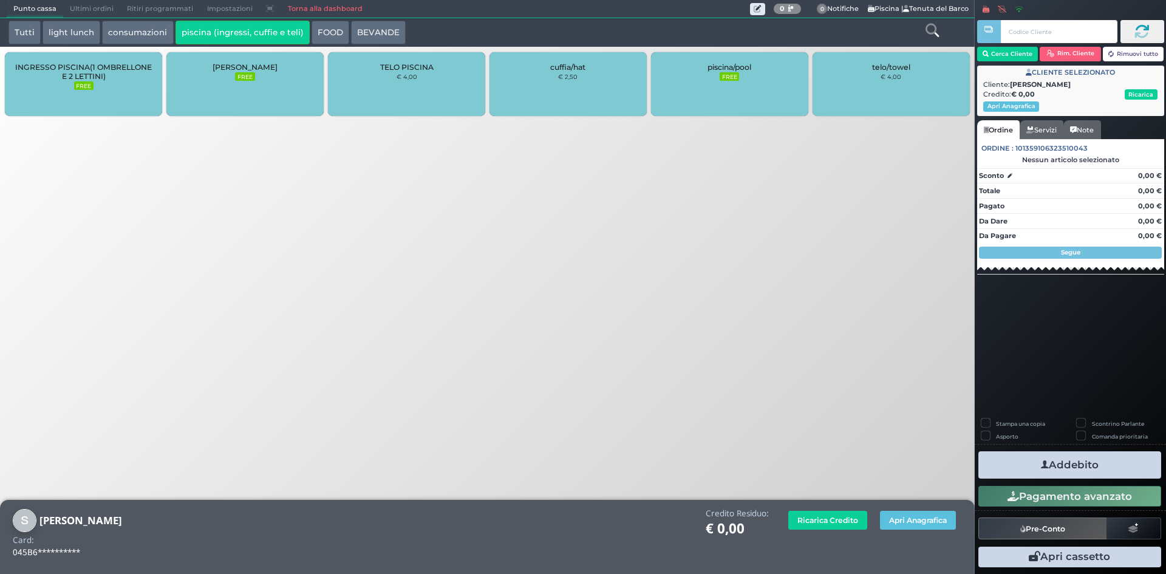
click at [263, 74] on div "LETTINO AGGIUNTO FREE" at bounding box center [244, 84] width 157 height 64
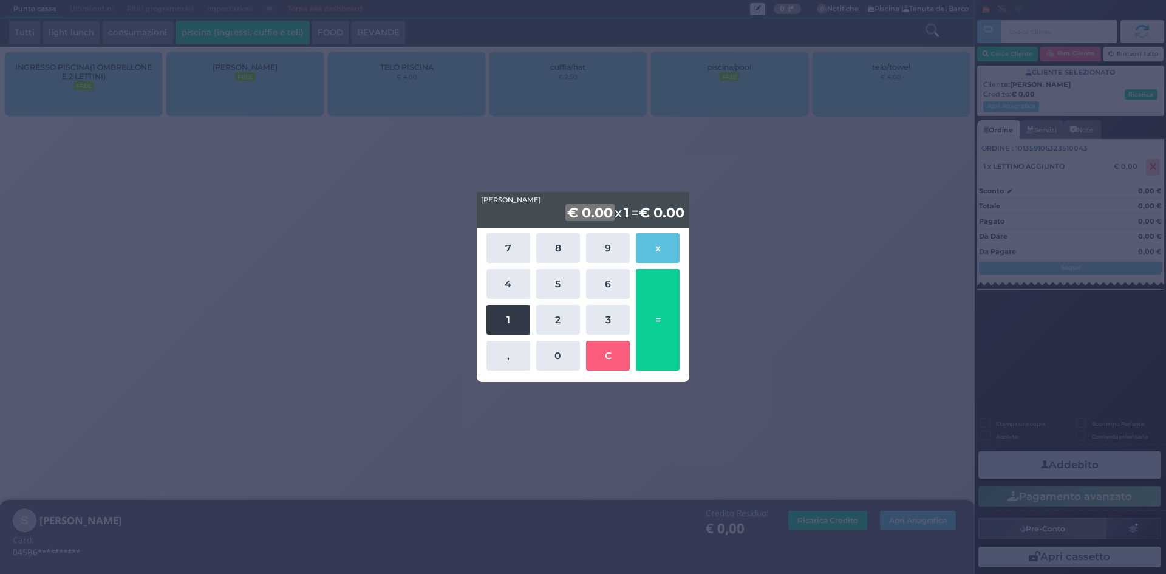
click at [510, 310] on button "1" at bounding box center [509, 320] width 44 height 30
click at [547, 340] on div "7 8 9 x 4 5 6 1 2 3 , 0 C =" at bounding box center [584, 301] width 200 height 143
click at [549, 346] on button "0" at bounding box center [558, 356] width 44 height 30
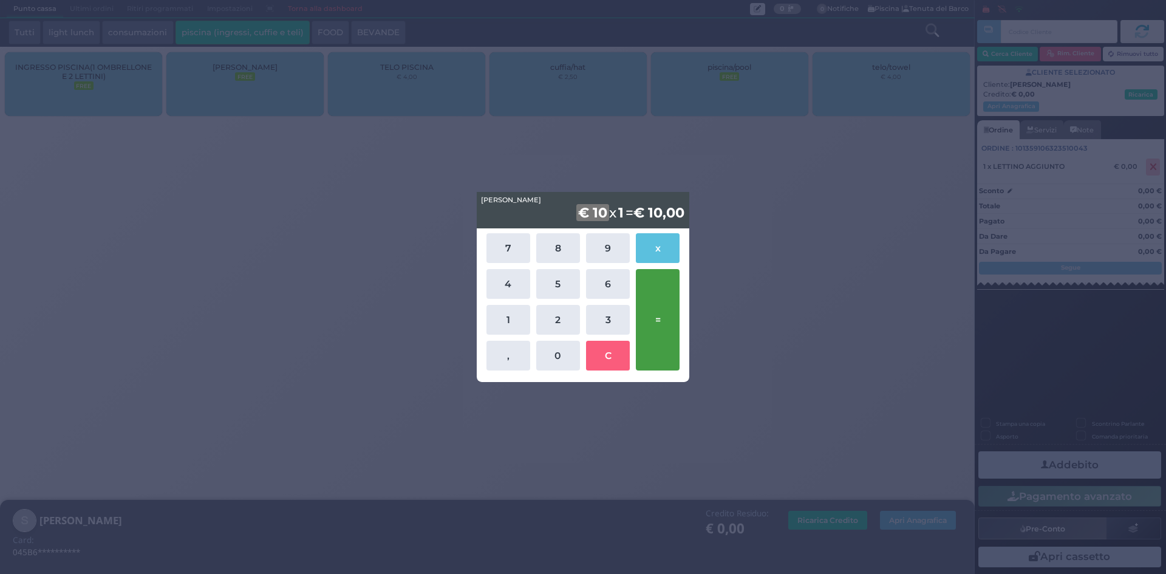
click at [643, 330] on button "=" at bounding box center [658, 319] width 44 height 101
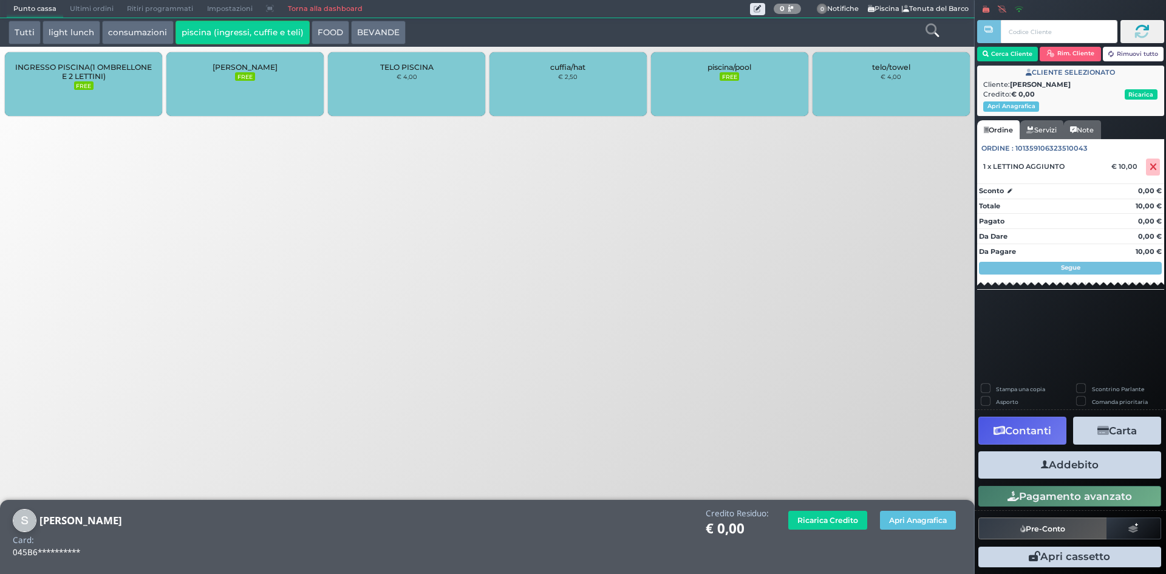
click at [1050, 464] on button "Addebito" at bounding box center [1070, 464] width 183 height 27
